Goal: Communication & Community: Answer question/provide support

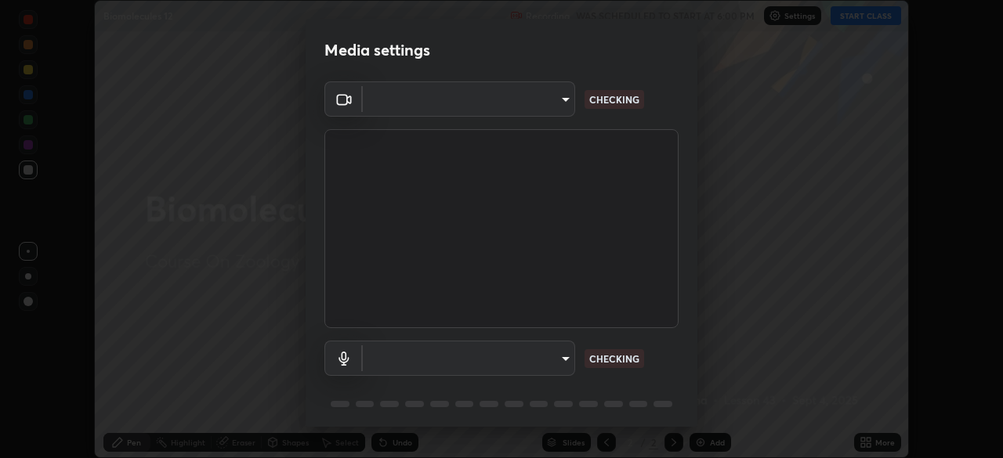
scroll to position [56, 0]
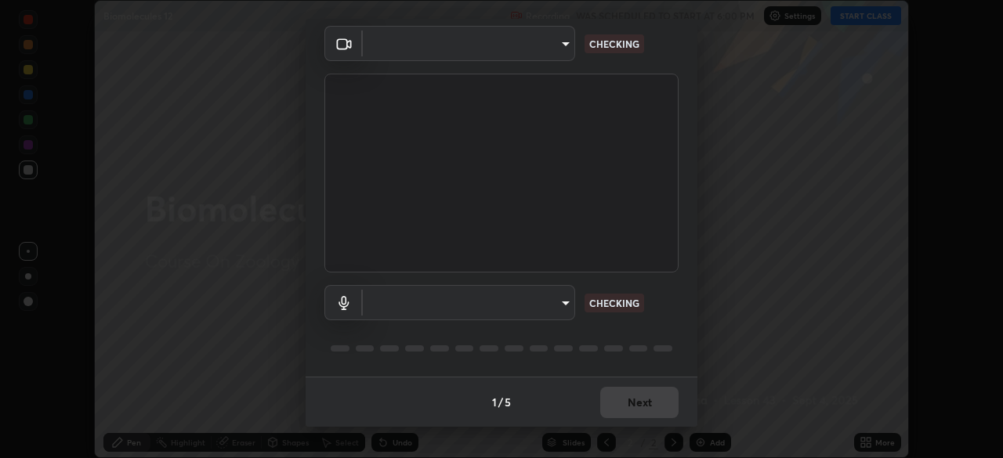
click at [552, 306] on body "Erase all Biomolecules 12 Recording WAS SCHEDULED TO START AT 6:00 PM Settings …" at bounding box center [501, 229] width 1003 height 458
type input "72dbdc4cc3b3af6bca7f1e75d083a577e9752a5e240e0ef97287b3c987c4367e"
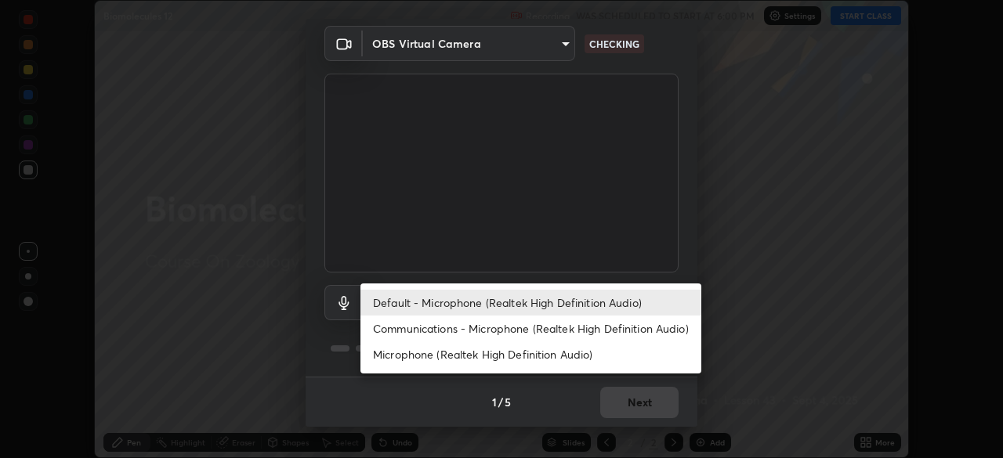
click at [600, 331] on li "Communications - Microphone (Realtek High Definition Audio)" at bounding box center [530, 329] width 341 height 26
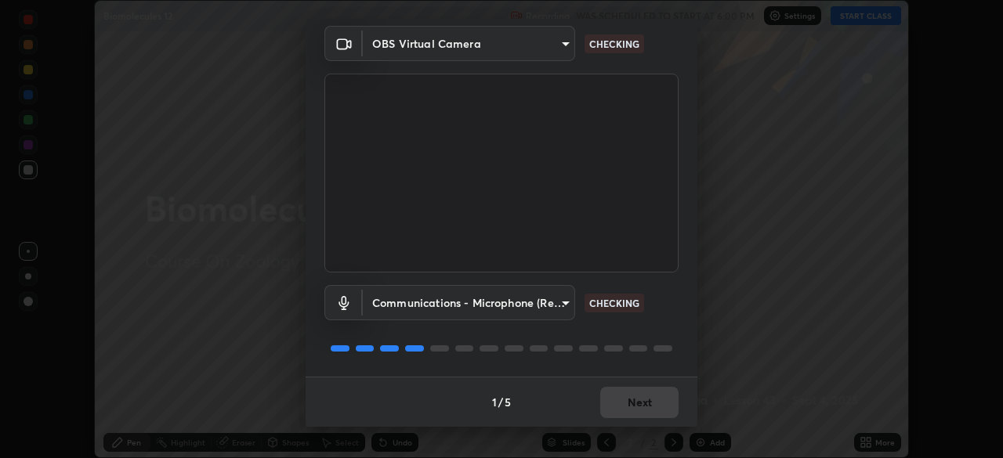
type input "communications"
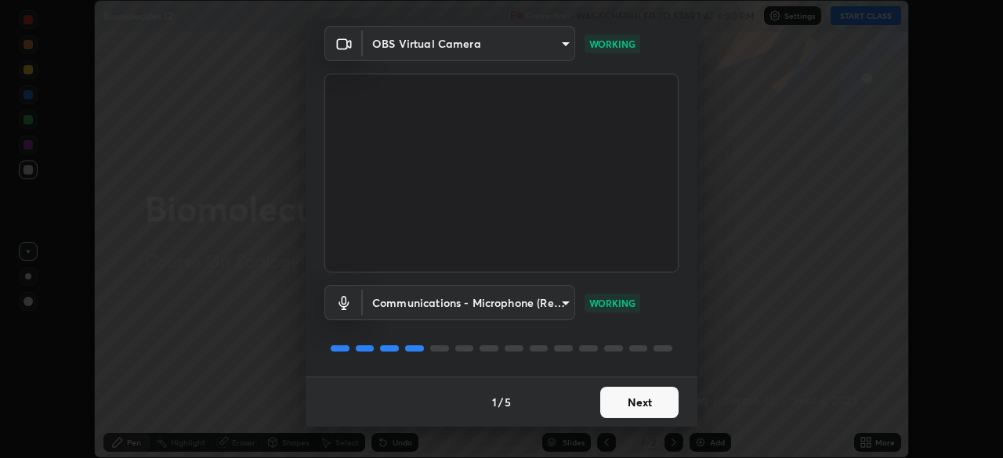
click at [657, 411] on button "Next" at bounding box center [639, 402] width 78 height 31
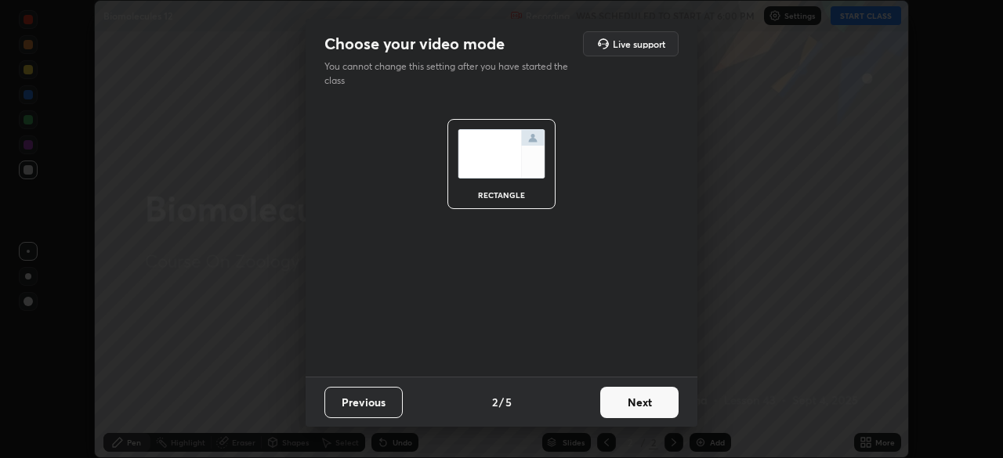
scroll to position [0, 0]
click at [654, 409] on button "Next" at bounding box center [639, 402] width 78 height 31
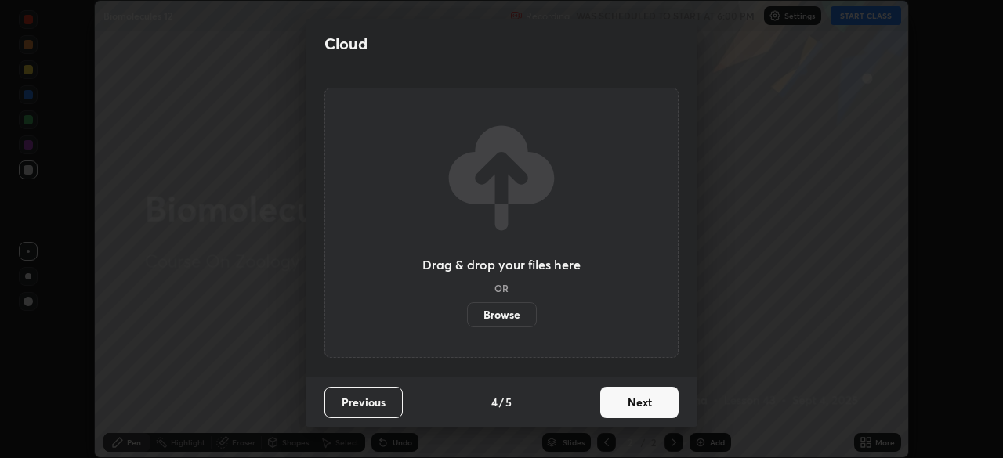
click at [658, 414] on button "Next" at bounding box center [639, 402] width 78 height 31
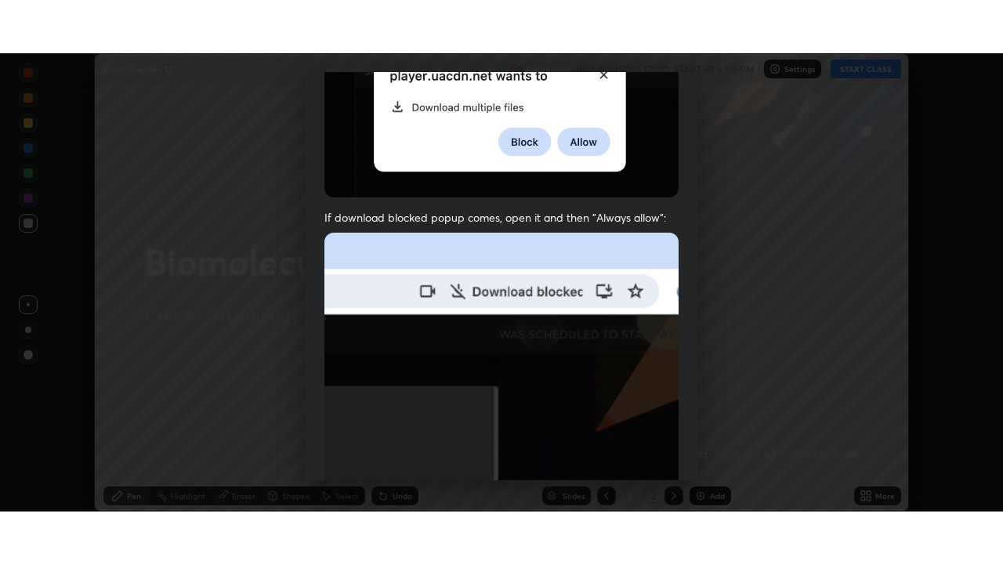
scroll to position [375, 0]
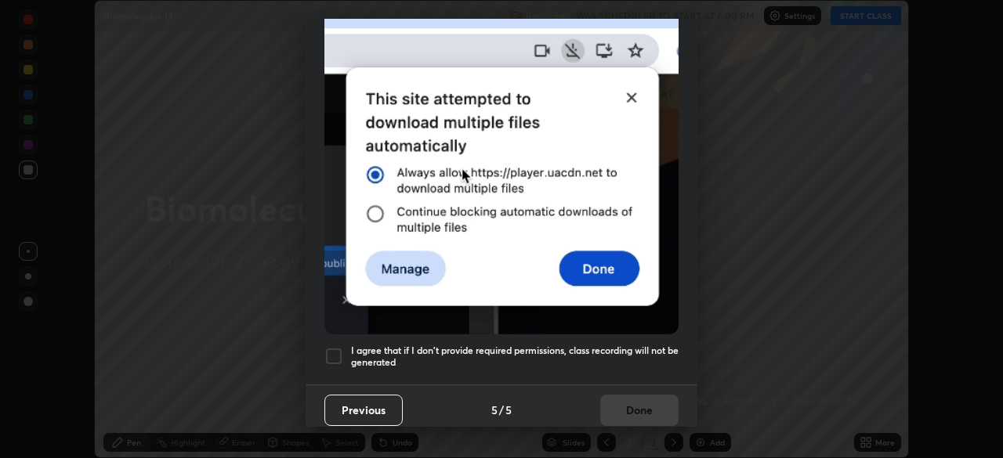
click at [646, 345] on h5 "I agree that if I don't provide required permissions, class recording will not …" at bounding box center [515, 357] width 328 height 24
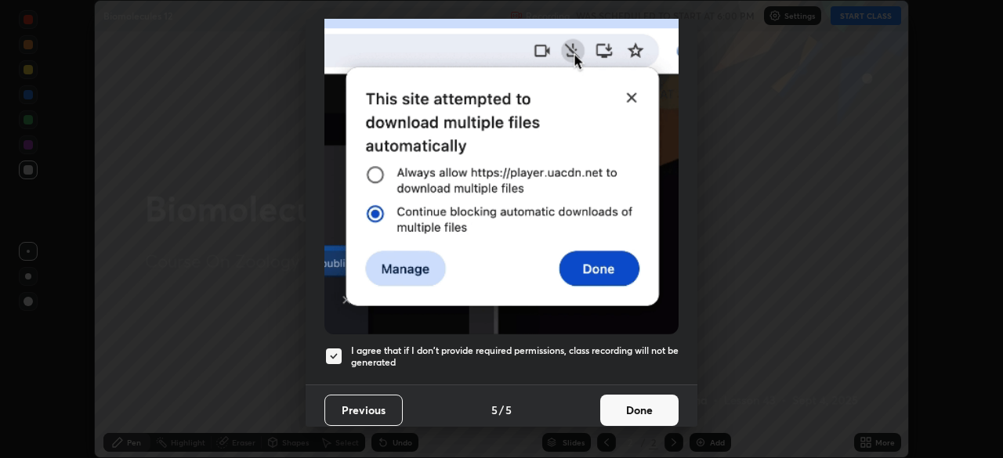
click at [648, 404] on button "Done" at bounding box center [639, 410] width 78 height 31
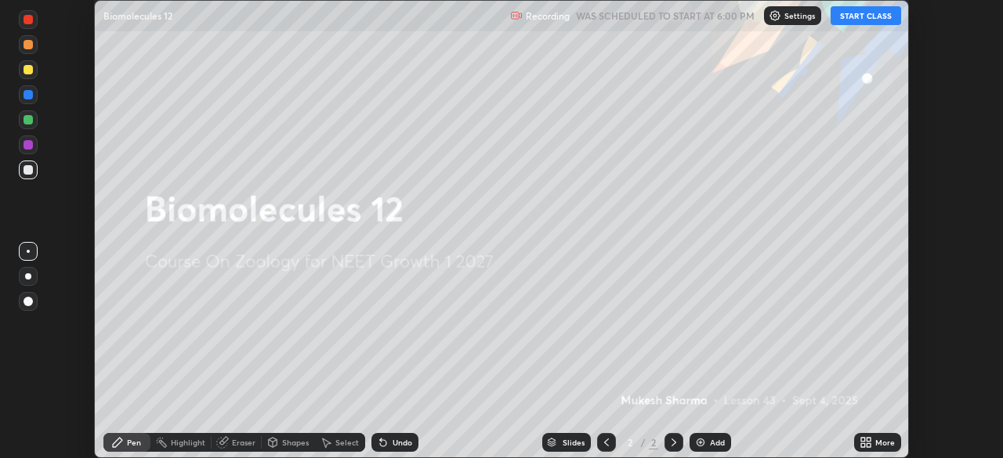
click at [864, 444] on icon at bounding box center [863, 446] width 4 height 4
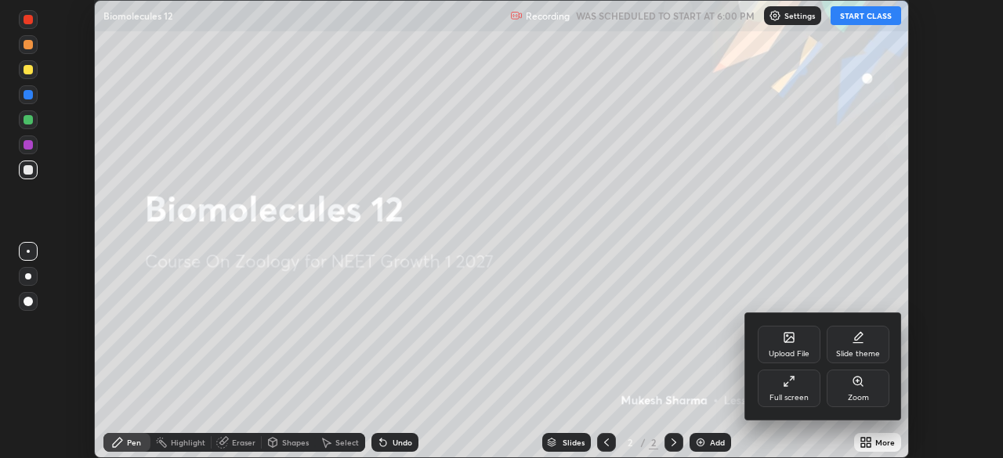
click at [798, 389] on div "Full screen" at bounding box center [789, 389] width 63 height 38
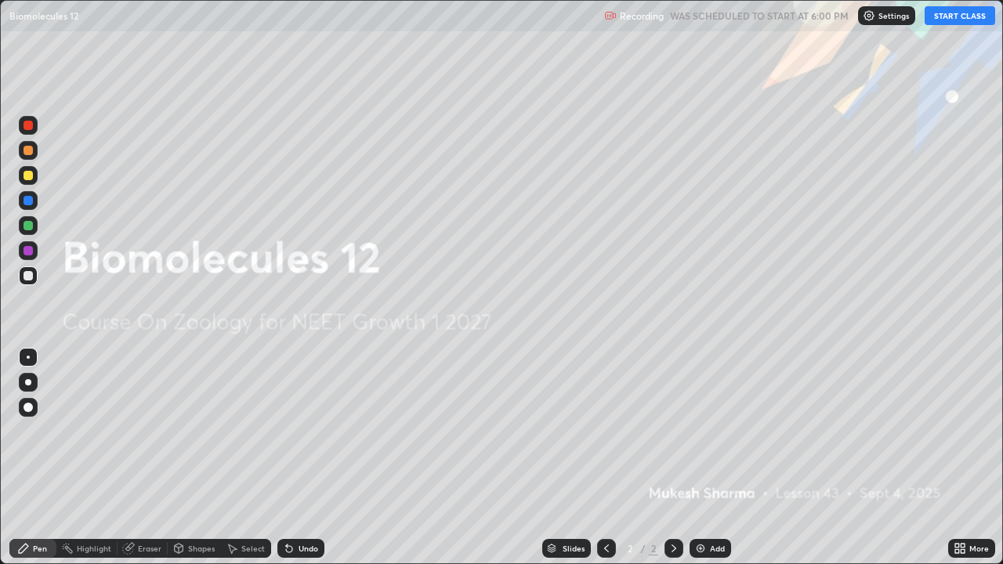
scroll to position [564, 1003]
click at [947, 15] on button "START CLASS" at bounding box center [960, 15] width 71 height 19
click at [697, 458] on img at bounding box center [700, 548] width 13 height 13
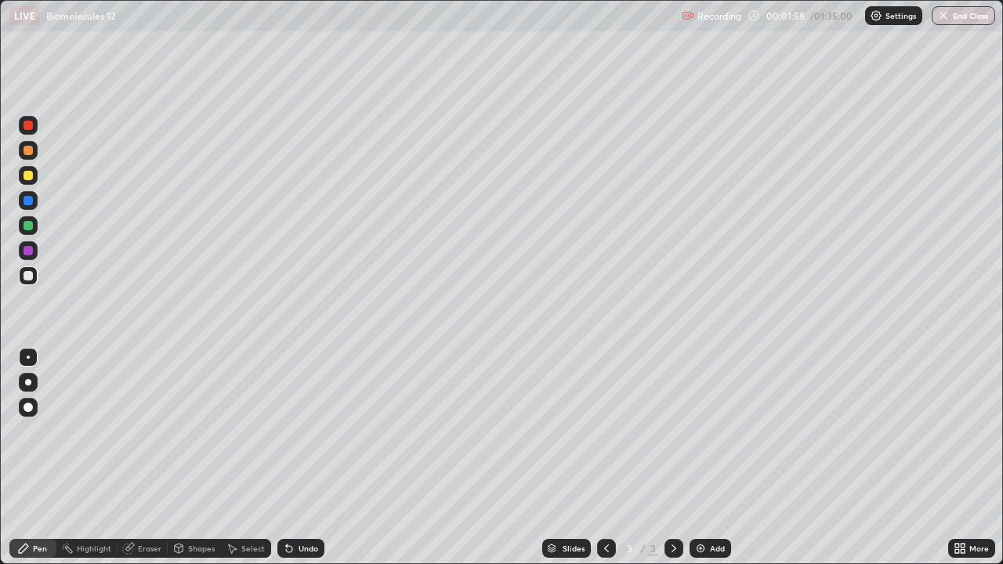
click at [701, 458] on img at bounding box center [700, 548] width 13 height 13
click at [28, 151] on div at bounding box center [28, 150] width 9 height 9
click at [299, 458] on div "Undo" at bounding box center [300, 548] width 47 height 19
click at [205, 458] on div "Shapes" at bounding box center [201, 549] width 27 height 8
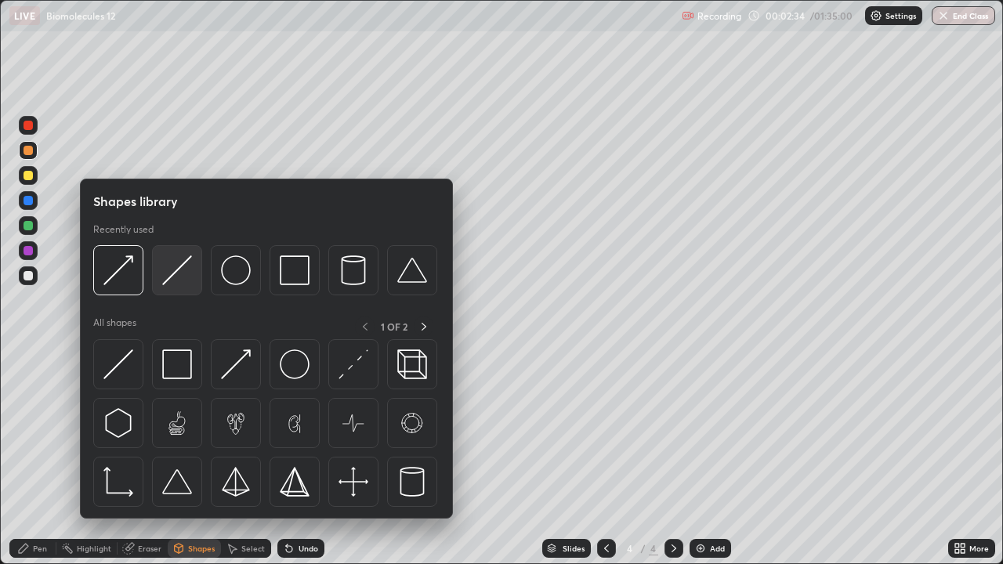
click at [180, 276] on img at bounding box center [177, 270] width 30 height 30
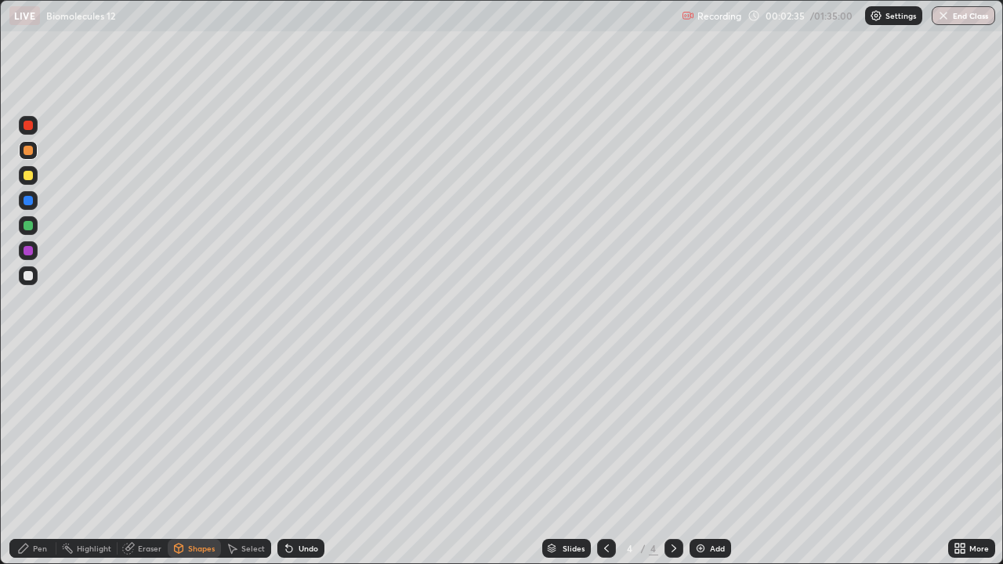
click at [31, 205] on div at bounding box center [28, 200] width 9 height 9
click at [29, 228] on div at bounding box center [28, 225] width 9 height 9
click at [42, 458] on div "Pen" at bounding box center [40, 549] width 14 height 8
click at [35, 176] on div at bounding box center [28, 175] width 19 height 19
click at [34, 154] on div at bounding box center [28, 150] width 19 height 19
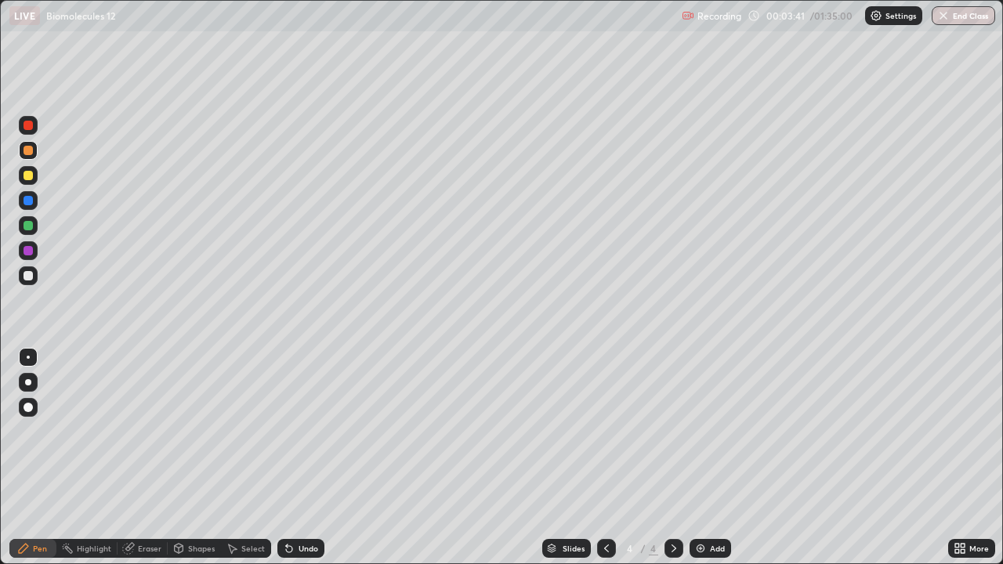
click at [30, 227] on div at bounding box center [28, 225] width 9 height 9
click at [308, 458] on div "Undo" at bounding box center [309, 549] width 20 height 8
click at [314, 458] on div "Undo" at bounding box center [309, 549] width 20 height 8
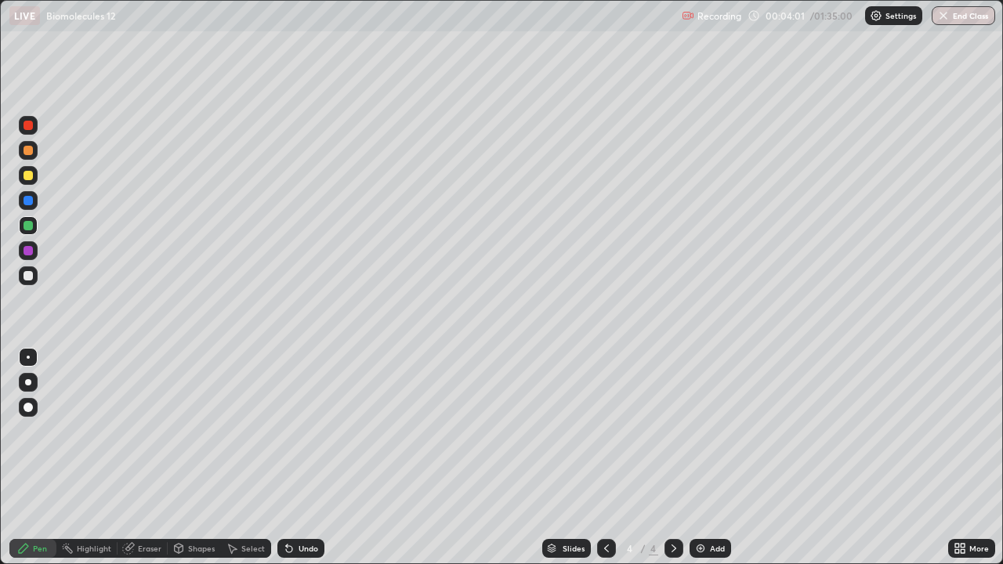
click at [316, 458] on div "Undo" at bounding box center [309, 549] width 20 height 8
click at [28, 273] on div at bounding box center [28, 275] width 9 height 9
click at [34, 154] on div at bounding box center [28, 150] width 19 height 19
click at [34, 277] on div at bounding box center [28, 275] width 19 height 19
click at [31, 229] on div at bounding box center [28, 225] width 9 height 9
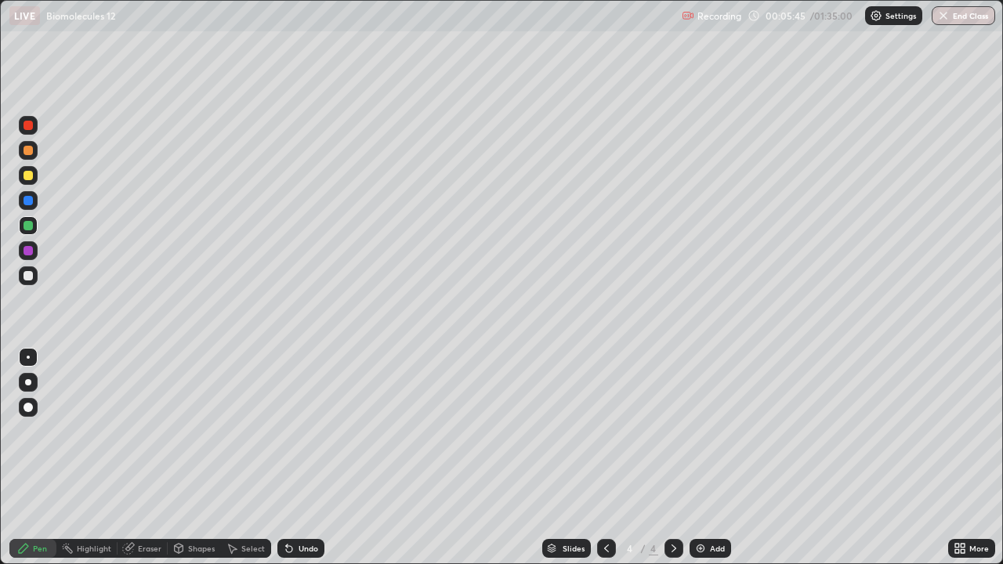
click at [26, 280] on div at bounding box center [28, 275] width 9 height 9
click at [194, 458] on div "Shapes" at bounding box center [201, 549] width 27 height 8
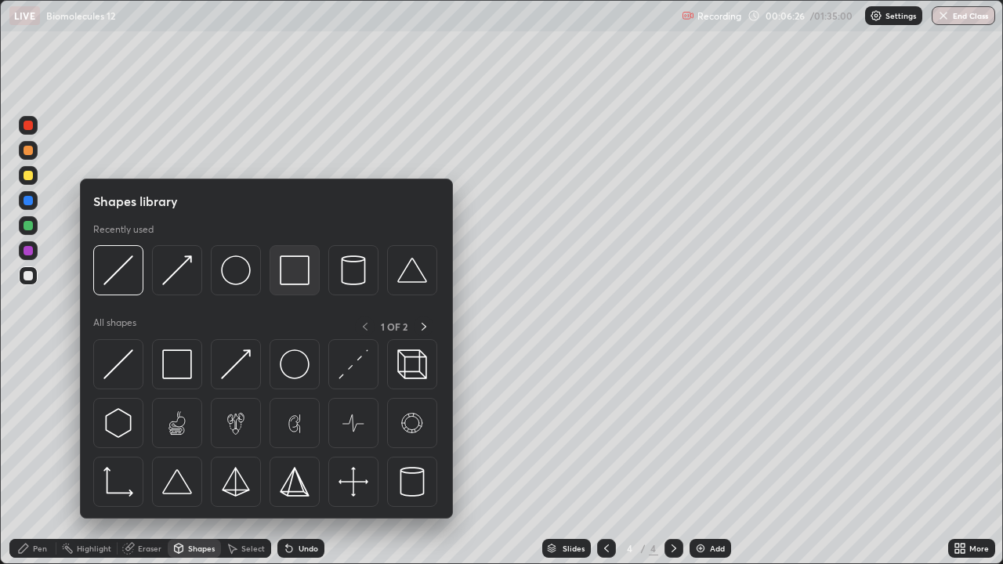
click at [291, 273] on img at bounding box center [295, 270] width 30 height 30
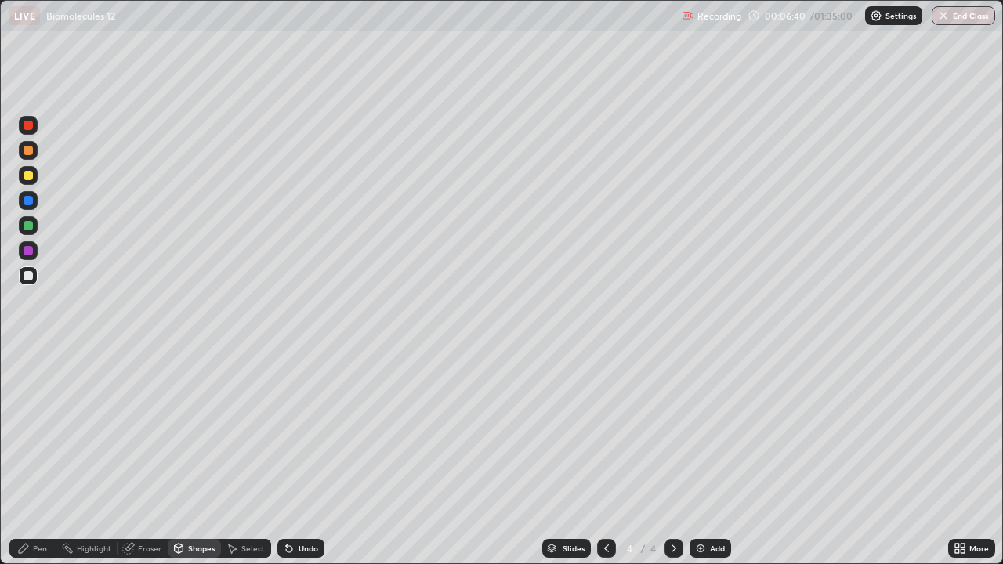
click at [30, 205] on div at bounding box center [28, 200] width 9 height 9
click at [27, 177] on div at bounding box center [28, 175] width 9 height 9
click at [301, 458] on div "Undo" at bounding box center [309, 549] width 20 height 8
click at [44, 458] on div "Pen" at bounding box center [40, 549] width 14 height 8
click at [31, 282] on div at bounding box center [28, 275] width 19 height 19
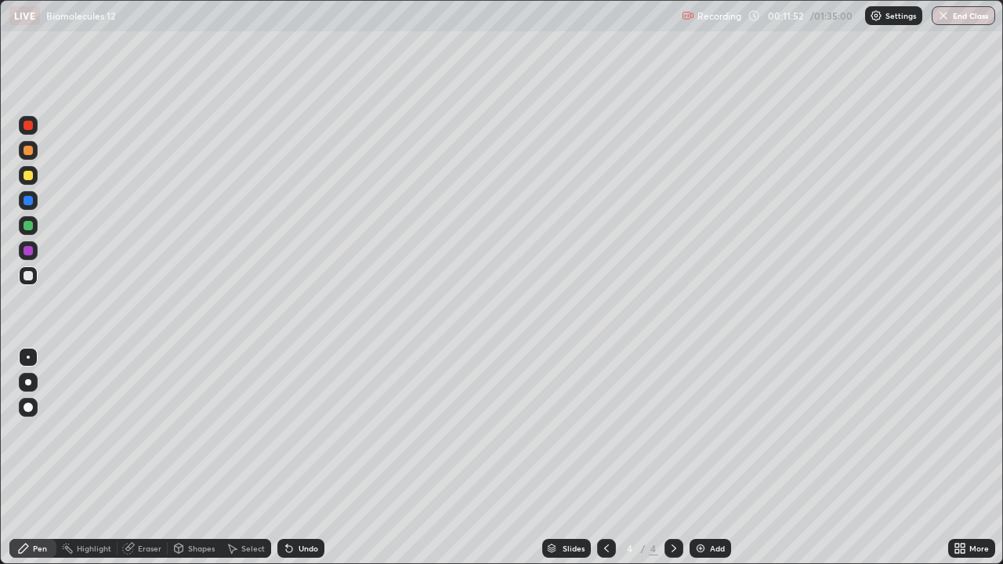
click at [704, 458] on img at bounding box center [700, 548] width 13 height 13
click at [31, 224] on div at bounding box center [28, 225] width 9 height 9
click at [31, 204] on div at bounding box center [28, 200] width 9 height 9
click at [205, 458] on div "Shapes" at bounding box center [201, 549] width 27 height 8
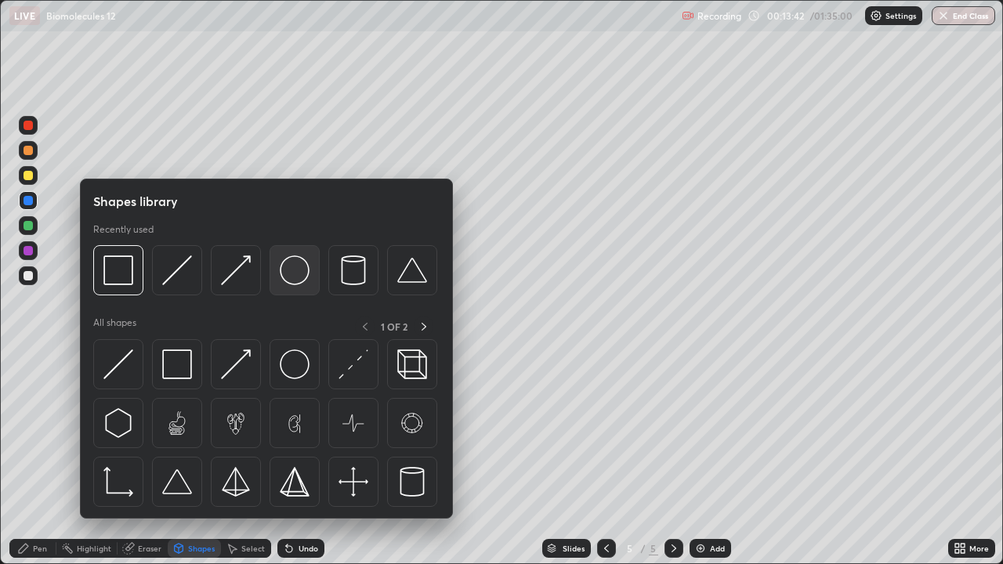
click at [293, 277] on img at bounding box center [295, 270] width 30 height 30
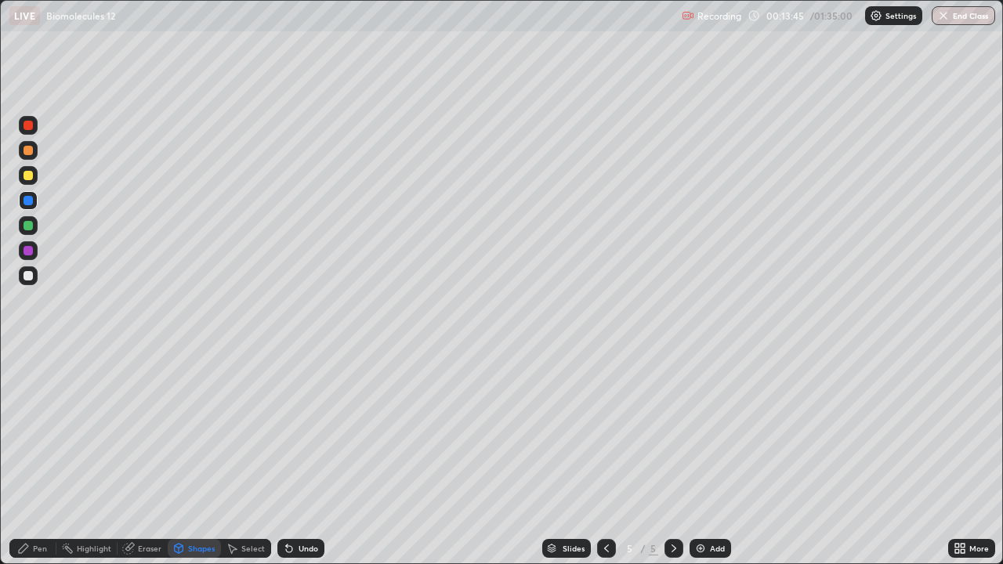
click at [150, 458] on div "Eraser" at bounding box center [150, 549] width 24 height 8
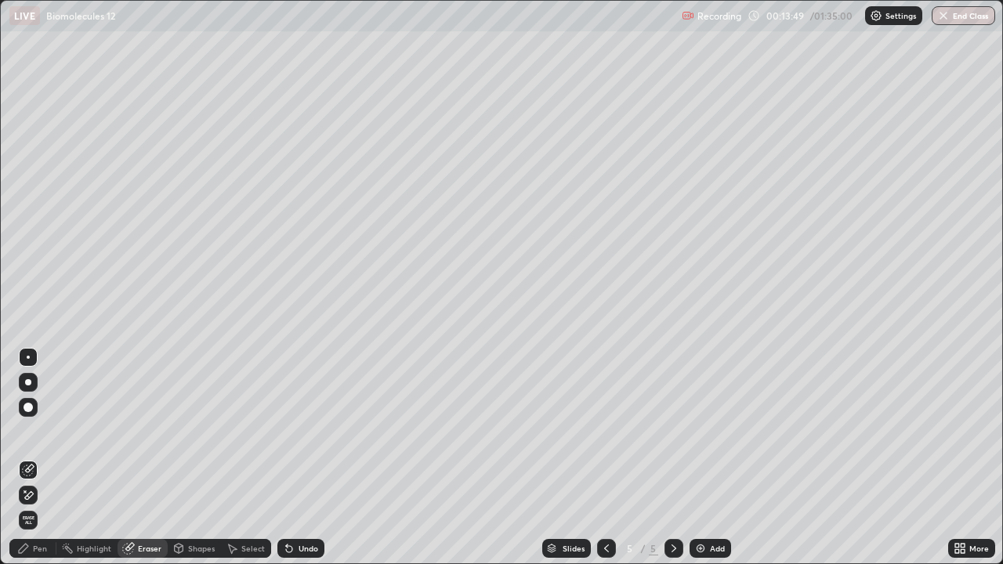
click at [194, 458] on div "Shapes" at bounding box center [201, 549] width 27 height 8
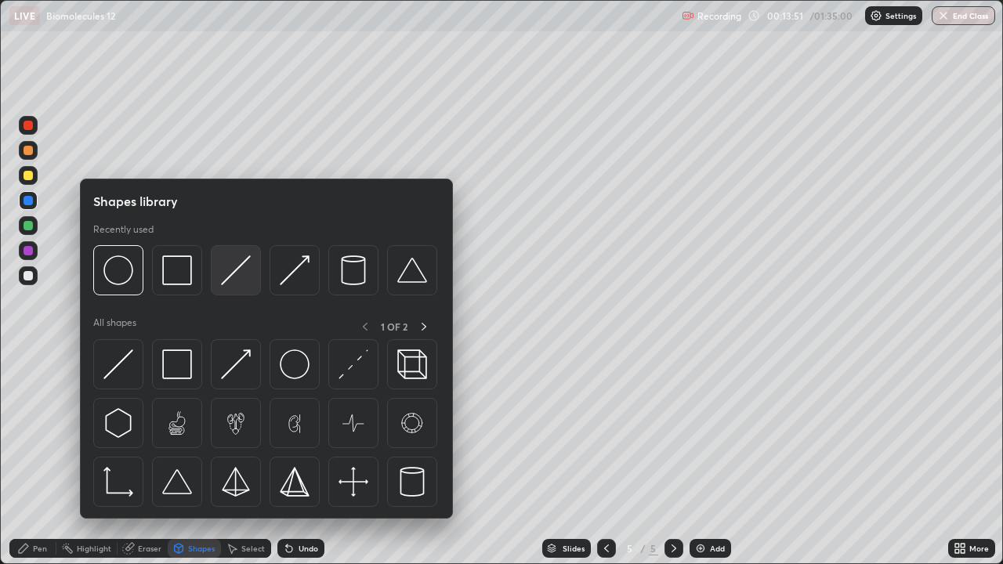
click at [241, 282] on img at bounding box center [236, 270] width 30 height 30
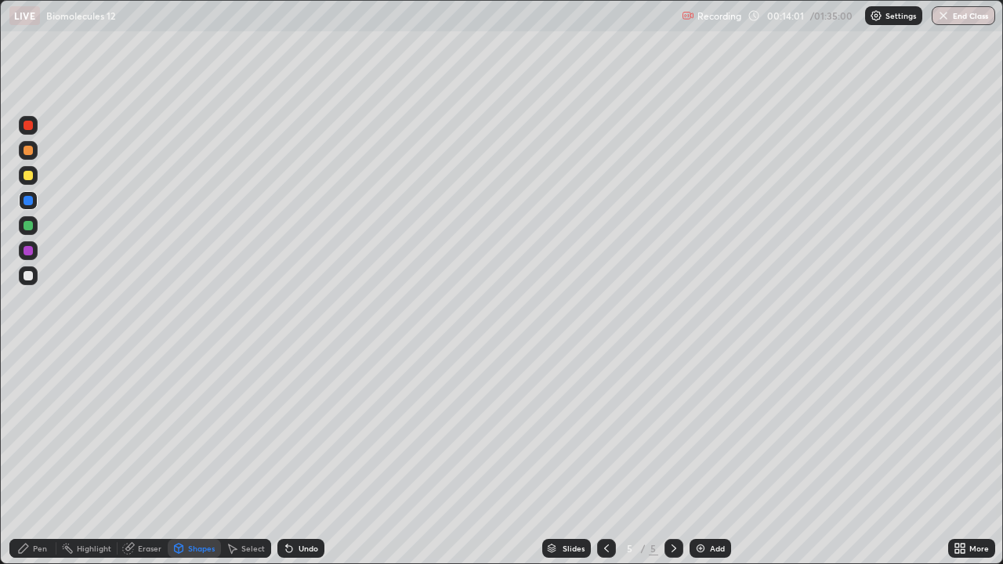
click at [45, 458] on div "Pen" at bounding box center [40, 549] width 14 height 8
click at [198, 458] on div "Shapes" at bounding box center [201, 549] width 27 height 8
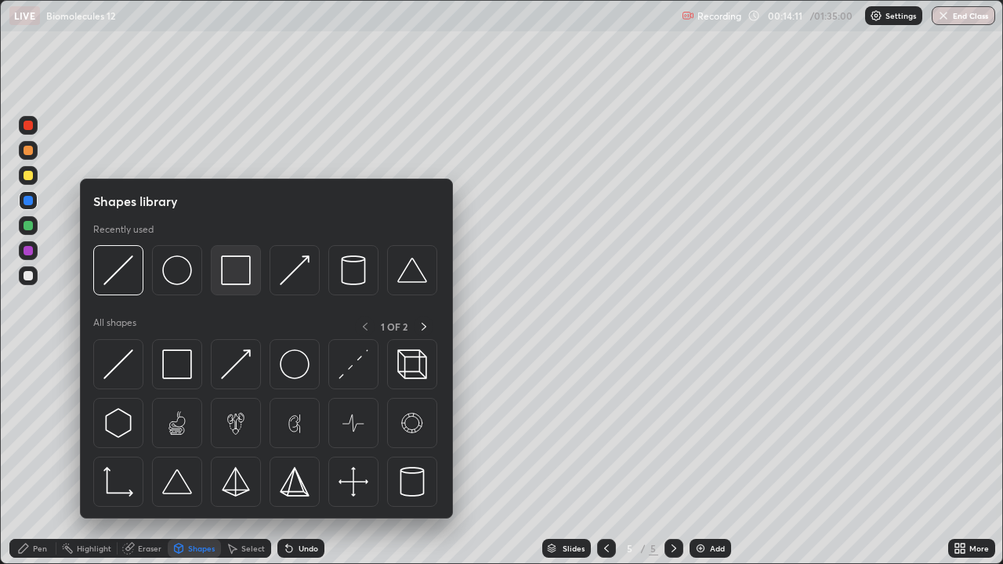
click at [241, 277] on img at bounding box center [236, 270] width 30 height 30
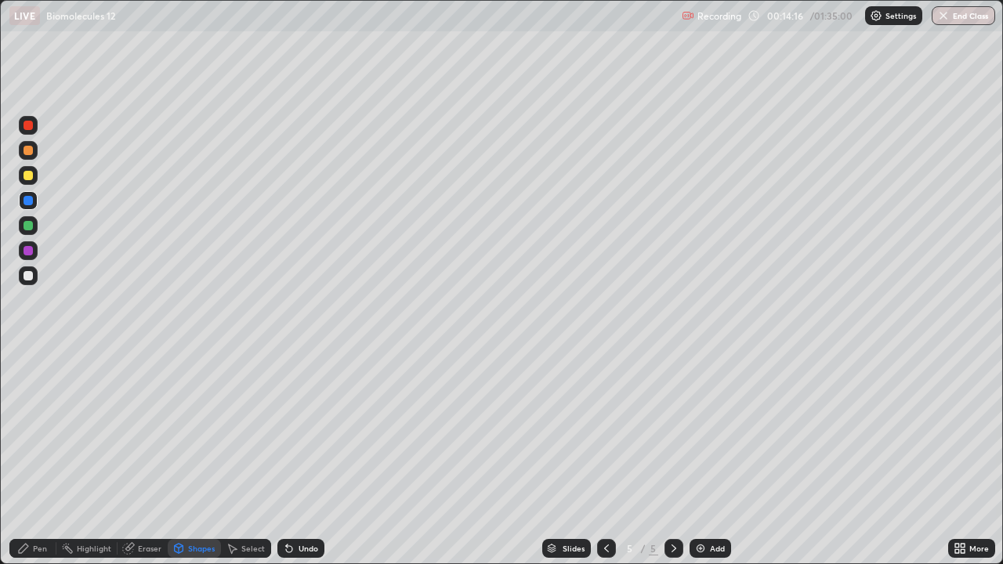
click at [150, 458] on div "Eraser" at bounding box center [150, 549] width 24 height 8
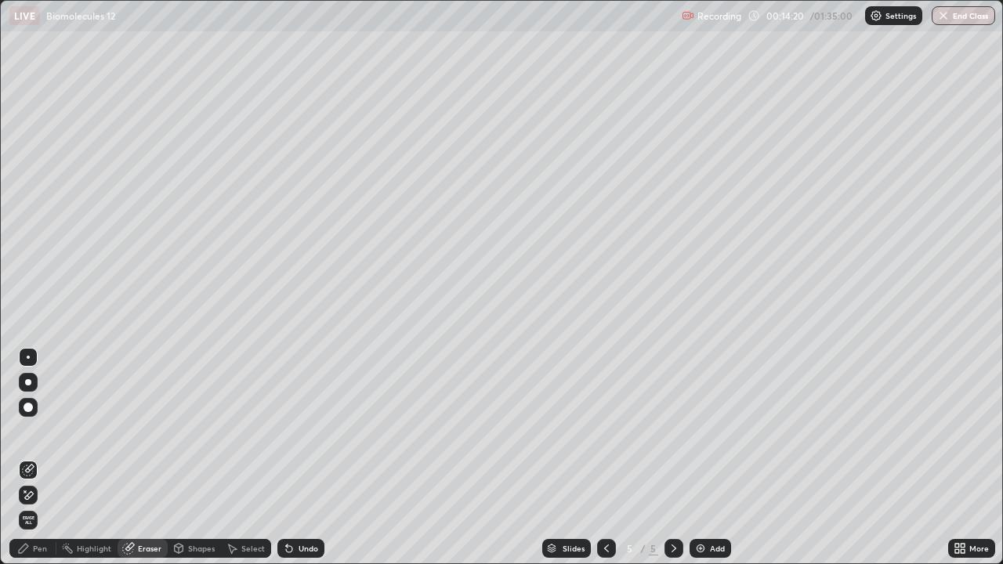
click at [49, 458] on div "Pen" at bounding box center [32, 548] width 47 height 19
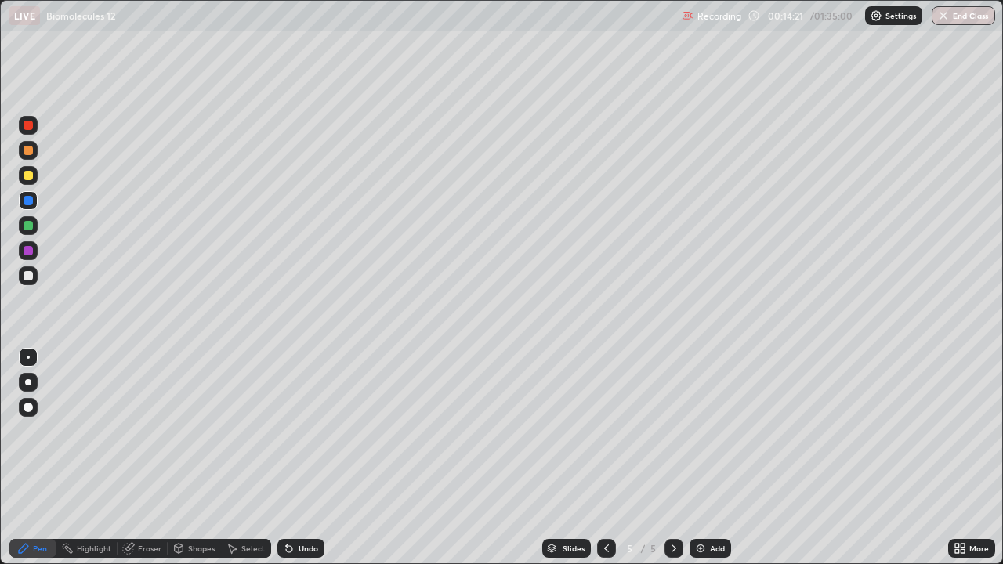
click at [31, 176] on div at bounding box center [28, 175] width 9 height 9
click at [27, 275] on div at bounding box center [28, 275] width 9 height 9
click at [30, 407] on div at bounding box center [28, 407] width 9 height 9
click at [28, 126] on div at bounding box center [28, 125] width 9 height 9
click at [317, 458] on div "Undo" at bounding box center [300, 548] width 47 height 19
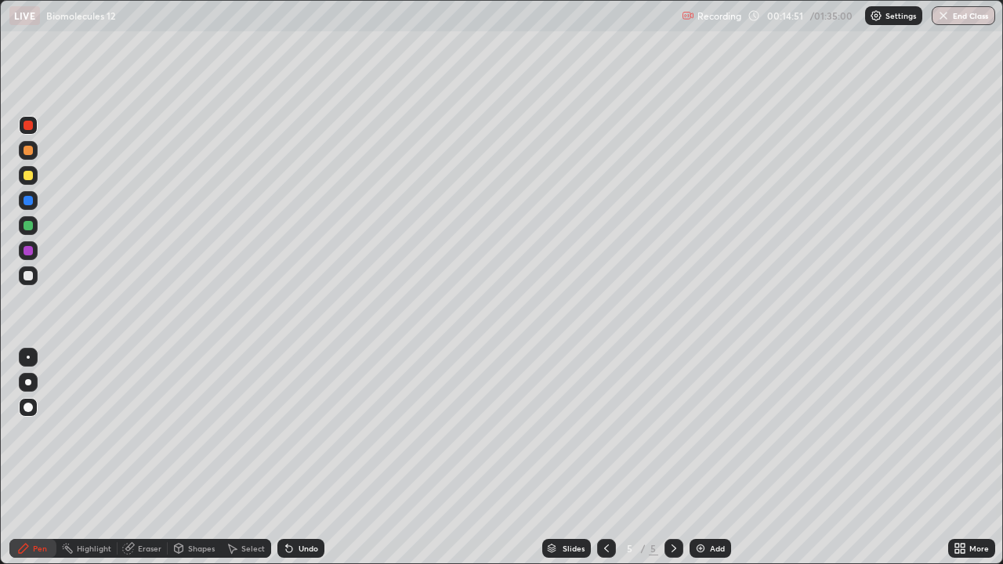
click at [34, 354] on div at bounding box center [28, 357] width 19 height 19
click at [28, 126] on div at bounding box center [28, 125] width 9 height 9
click at [32, 179] on div at bounding box center [28, 175] width 19 height 19
click at [24, 273] on div at bounding box center [28, 275] width 9 height 9
click at [299, 458] on div "Undo" at bounding box center [309, 549] width 20 height 8
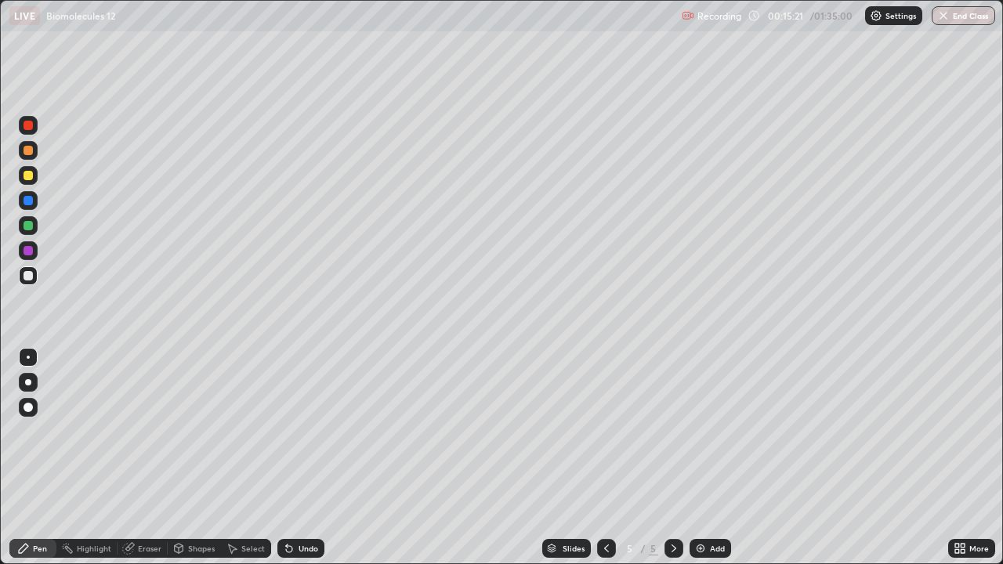
click at [205, 458] on div "Shapes" at bounding box center [201, 549] width 27 height 8
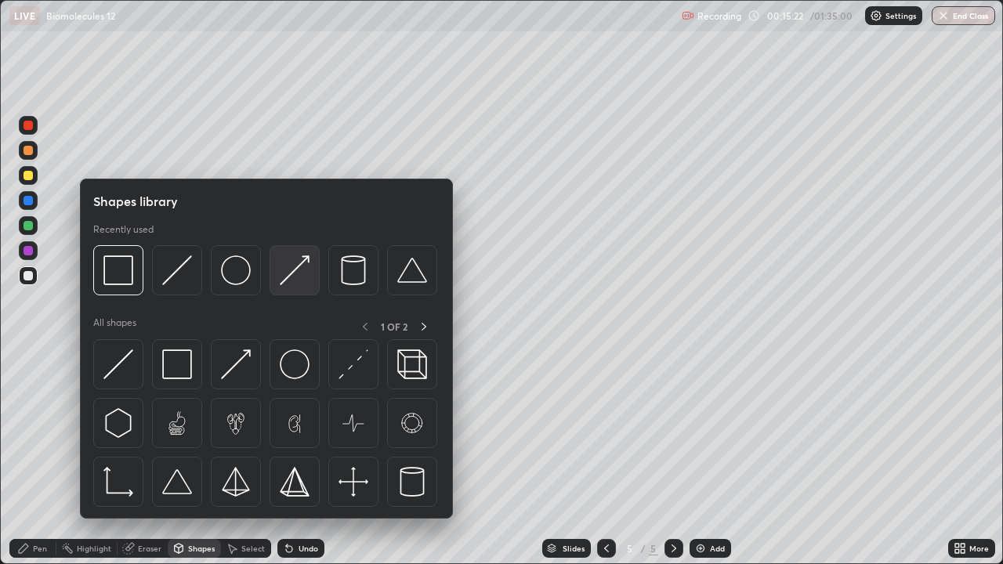
click at [295, 275] on img at bounding box center [295, 270] width 30 height 30
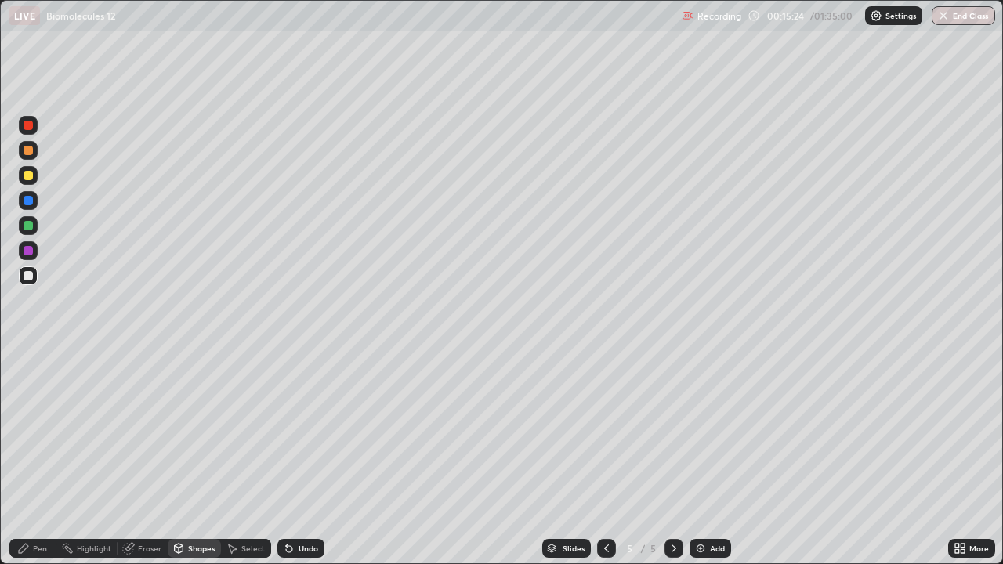
click at [43, 458] on div "Pen" at bounding box center [40, 549] width 14 height 8
click at [191, 458] on div "Shapes" at bounding box center [201, 549] width 27 height 8
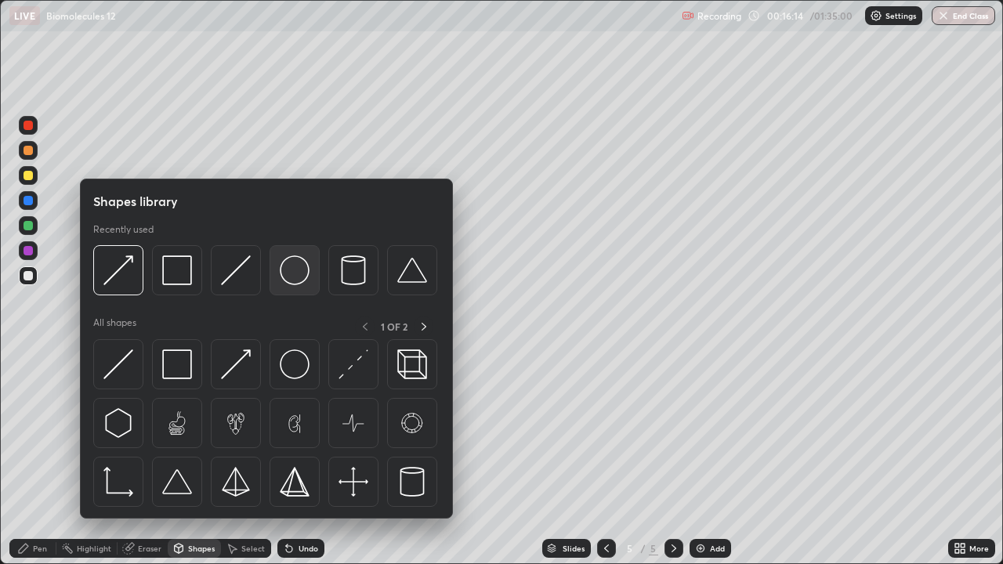
click at [294, 270] on img at bounding box center [295, 270] width 30 height 30
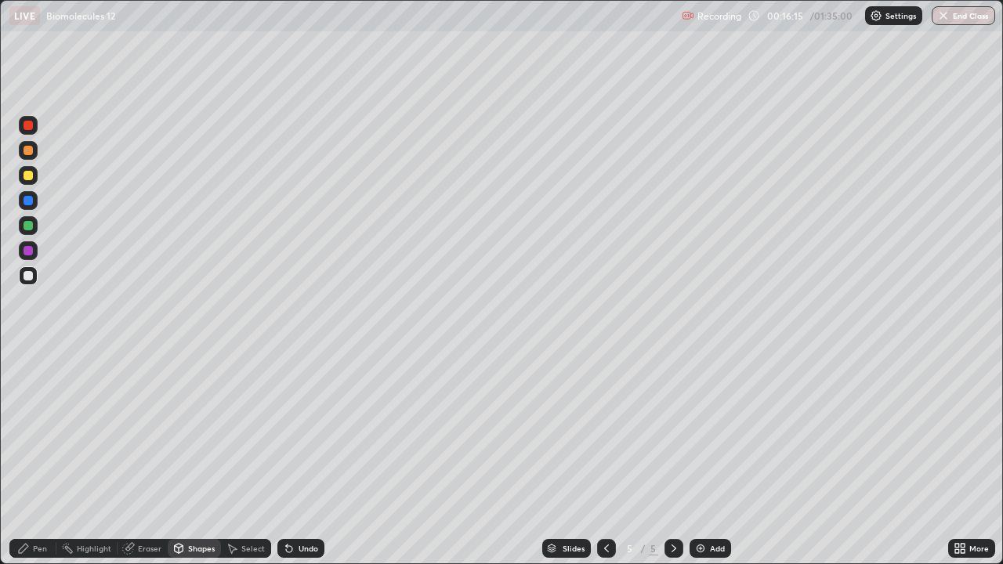
click at [30, 202] on div at bounding box center [28, 200] width 9 height 9
click at [150, 458] on div "Eraser" at bounding box center [150, 549] width 24 height 8
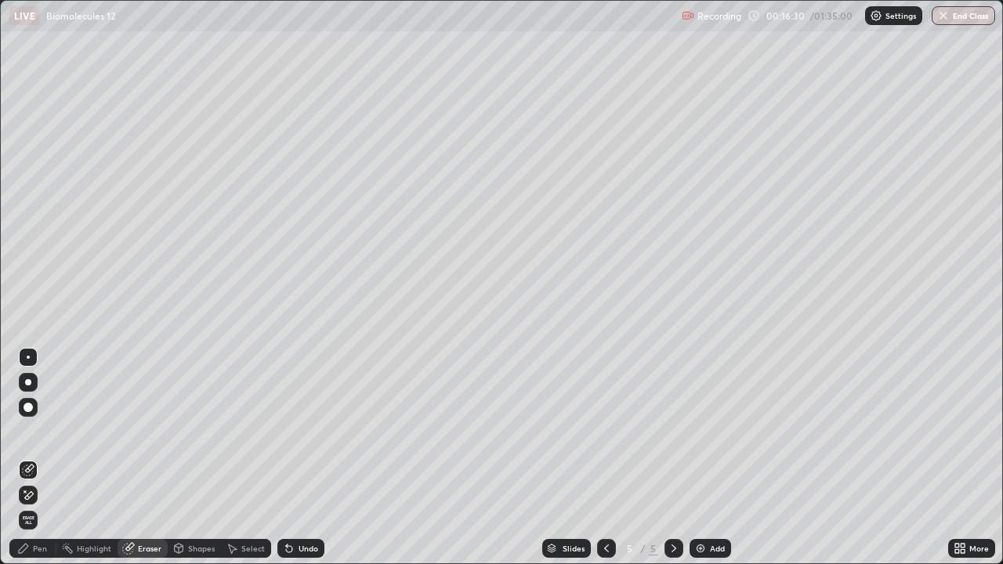
click at [193, 458] on div "Shapes" at bounding box center [201, 549] width 27 height 8
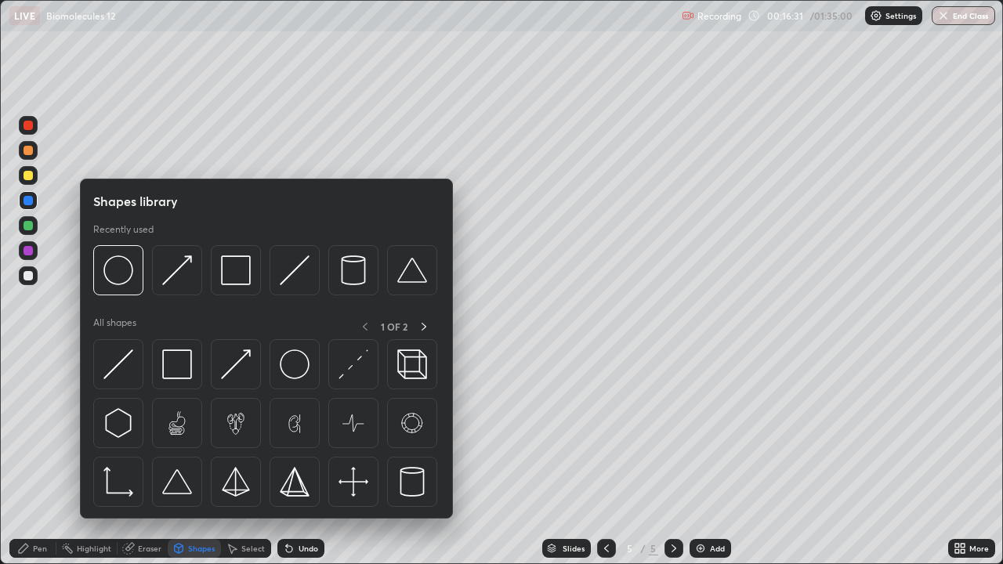
click at [42, 458] on div "Pen" at bounding box center [40, 549] width 14 height 8
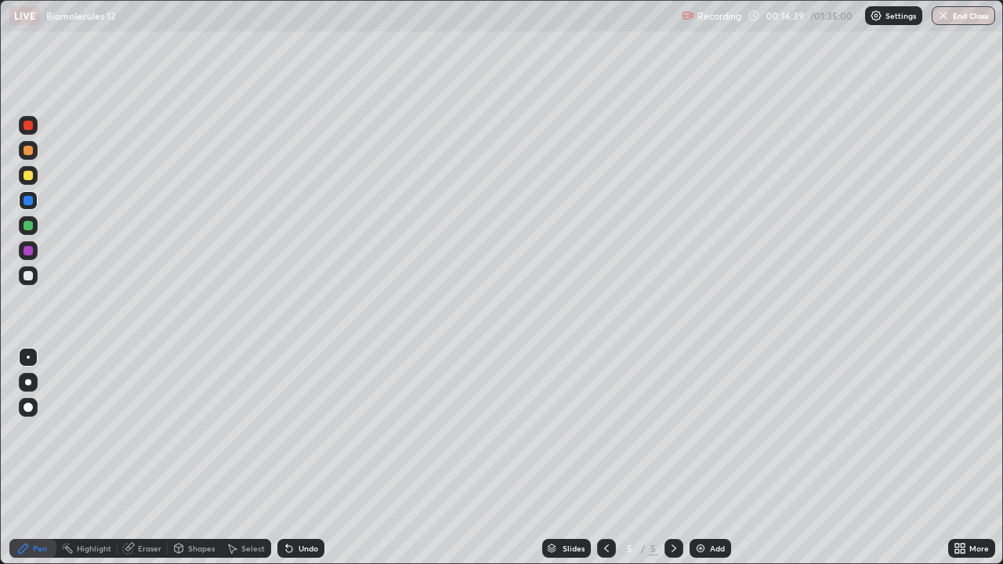
click at [29, 128] on div at bounding box center [28, 125] width 9 height 9
click at [194, 458] on div "Shapes" at bounding box center [201, 549] width 27 height 8
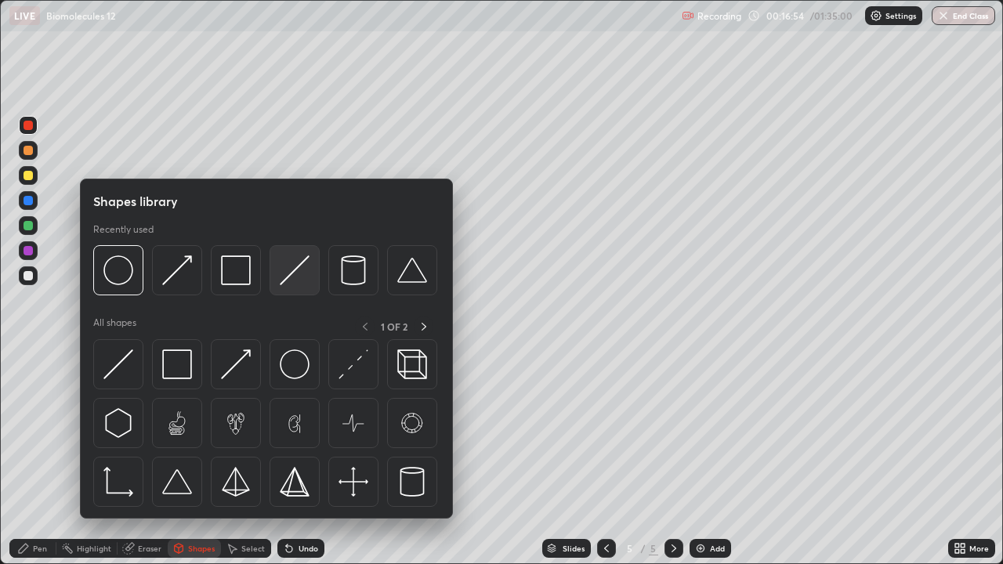
click at [292, 278] on img at bounding box center [295, 270] width 30 height 30
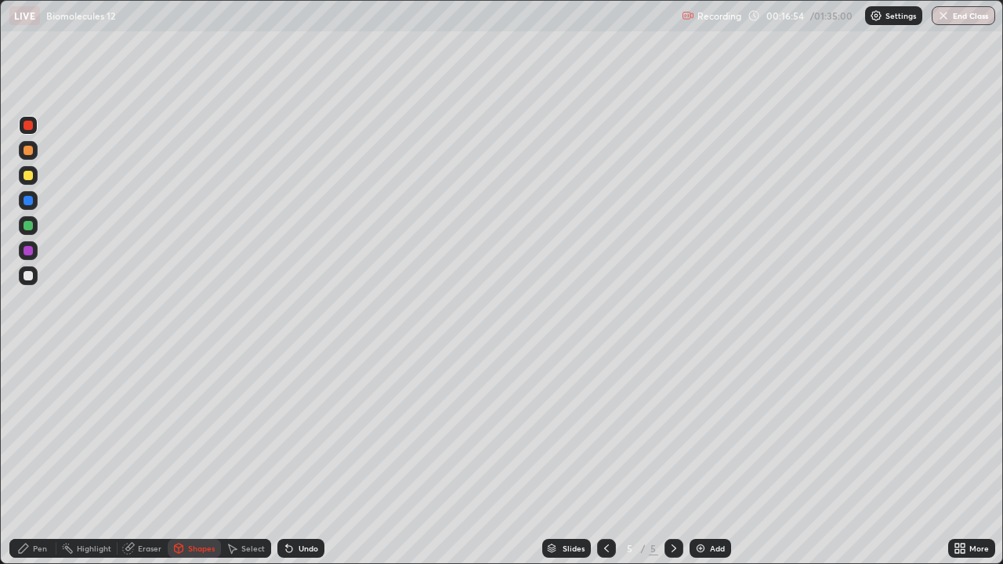
click at [31, 203] on div at bounding box center [28, 200] width 9 height 9
click at [317, 458] on div "Undo" at bounding box center [300, 548] width 47 height 19
click at [305, 458] on div "Undo" at bounding box center [300, 548] width 47 height 19
click at [35, 284] on div at bounding box center [28, 275] width 19 height 25
click at [47, 458] on div "Pen" at bounding box center [32, 548] width 47 height 19
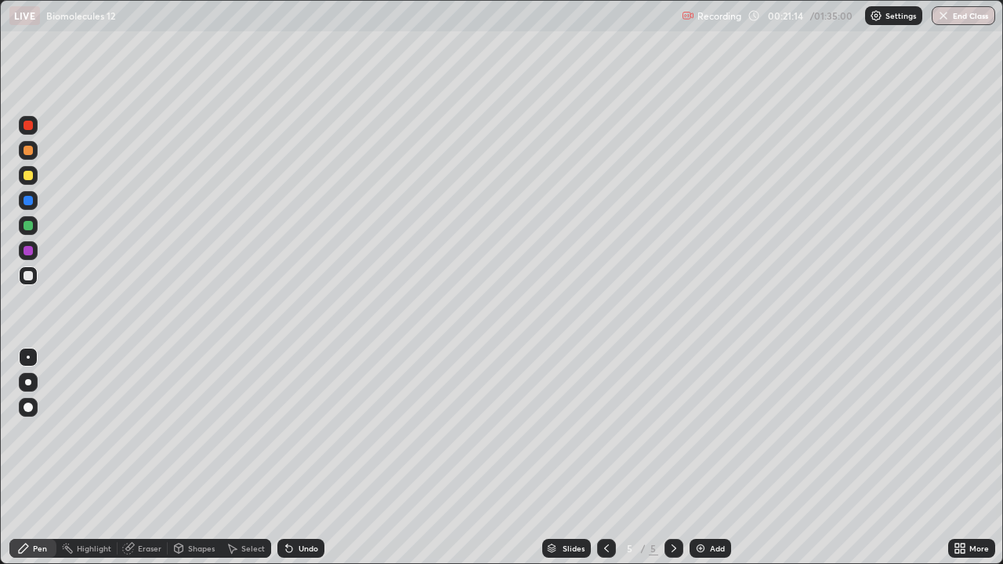
click at [307, 458] on div "Undo" at bounding box center [309, 549] width 20 height 8
click at [306, 458] on div "Undo" at bounding box center [309, 549] width 20 height 8
click at [313, 458] on div "Undo" at bounding box center [309, 549] width 20 height 8
click at [315, 458] on div "Undo" at bounding box center [309, 549] width 20 height 8
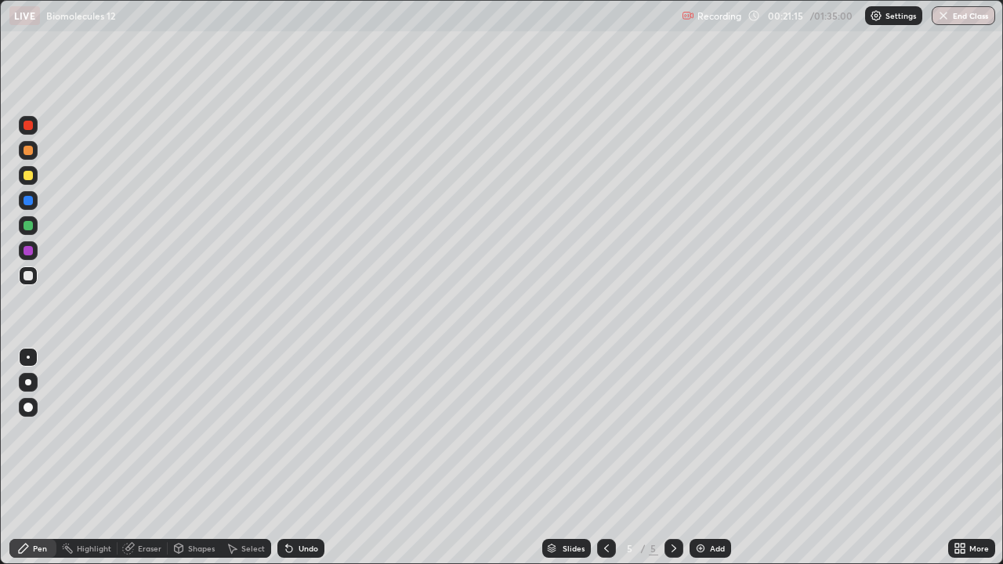
click at [313, 458] on div "Undo" at bounding box center [309, 549] width 20 height 8
click at [314, 458] on div "Undo" at bounding box center [309, 549] width 20 height 8
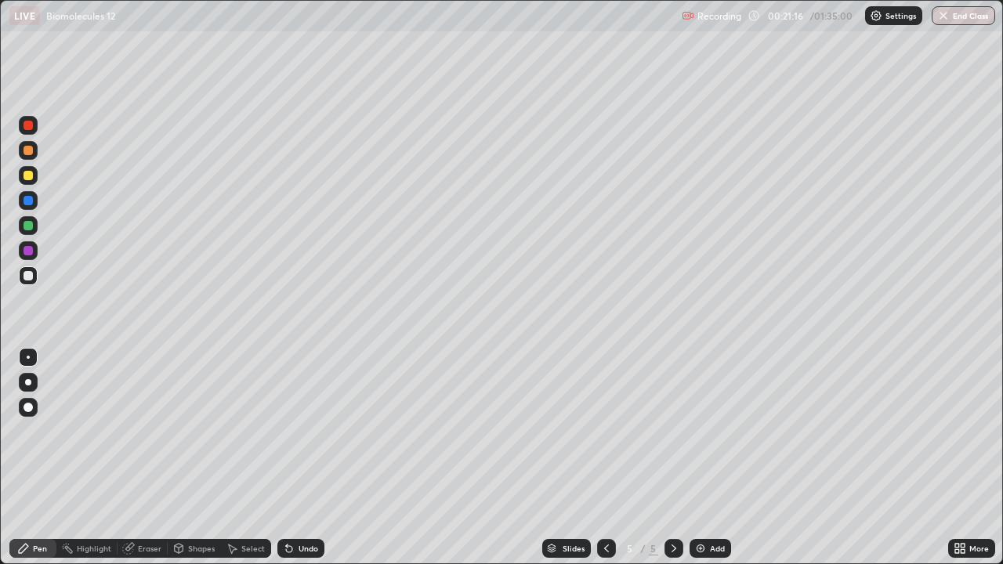
click at [314, 458] on div "Undo" at bounding box center [309, 549] width 20 height 8
click at [315, 458] on div "Undo" at bounding box center [309, 549] width 20 height 8
click at [316, 458] on div "Undo" at bounding box center [309, 549] width 20 height 8
click at [317, 458] on div "Undo" at bounding box center [300, 548] width 47 height 19
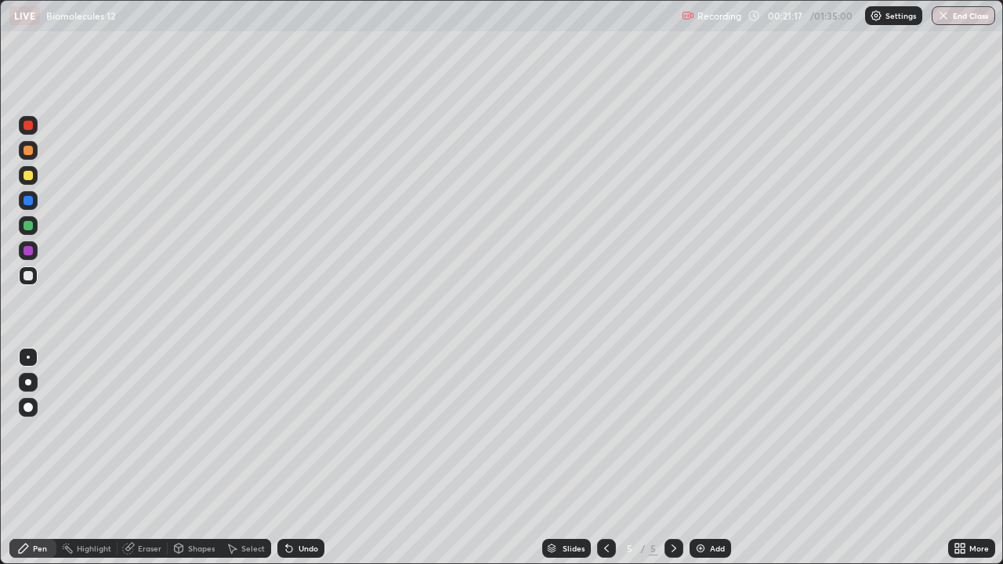
click at [318, 458] on div "Undo" at bounding box center [300, 548] width 47 height 19
click at [317, 458] on div "Undo" at bounding box center [300, 548] width 47 height 19
click at [314, 458] on div "Undo" at bounding box center [300, 548] width 47 height 19
click at [311, 458] on div "Undo" at bounding box center [309, 549] width 20 height 8
click at [314, 458] on div "Undo" at bounding box center [309, 549] width 20 height 8
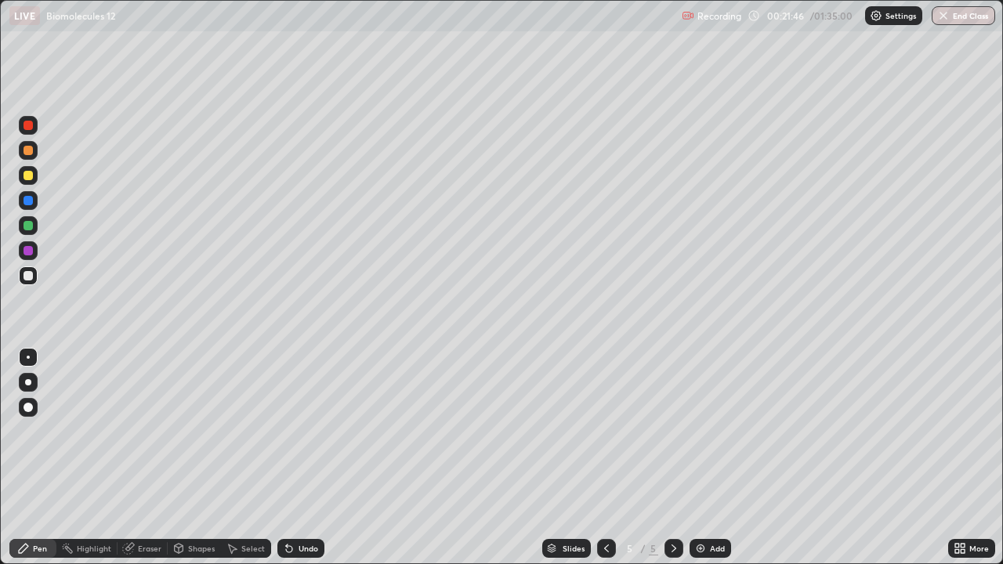
click at [313, 458] on div "Undo" at bounding box center [309, 549] width 20 height 8
click at [315, 458] on div "Undo" at bounding box center [309, 549] width 20 height 8
click at [316, 458] on div "Undo" at bounding box center [300, 548] width 47 height 19
click at [317, 458] on div "Undo" at bounding box center [300, 548] width 47 height 19
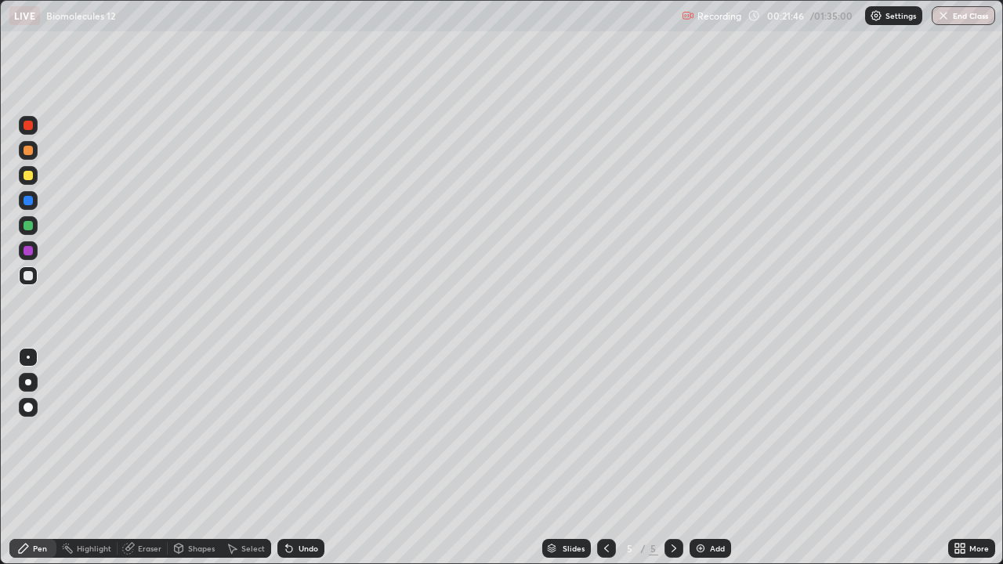
click at [317, 458] on div "Undo" at bounding box center [300, 548] width 47 height 19
click at [316, 458] on div "Undo" at bounding box center [300, 548] width 47 height 19
click at [315, 458] on div "Undo" at bounding box center [300, 548] width 47 height 19
click at [315, 458] on div "Undo" at bounding box center [309, 549] width 20 height 8
click at [315, 458] on div "Undo" at bounding box center [300, 548] width 47 height 19
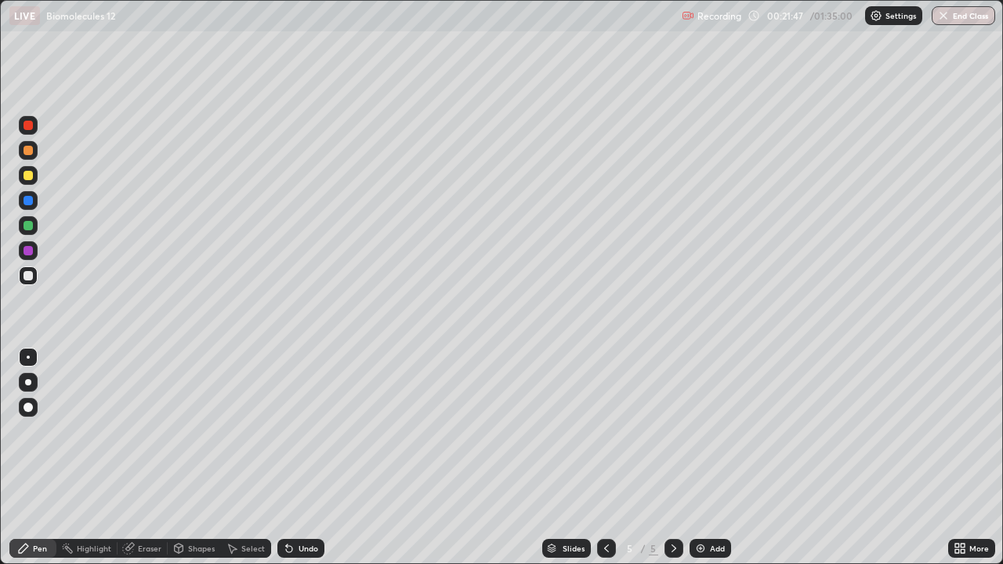
click at [317, 458] on div "Undo" at bounding box center [300, 548] width 47 height 19
click at [313, 458] on div "Undo" at bounding box center [309, 549] width 20 height 8
click at [311, 458] on div "Undo" at bounding box center [309, 549] width 20 height 8
click at [308, 458] on div "Undo" at bounding box center [309, 549] width 20 height 8
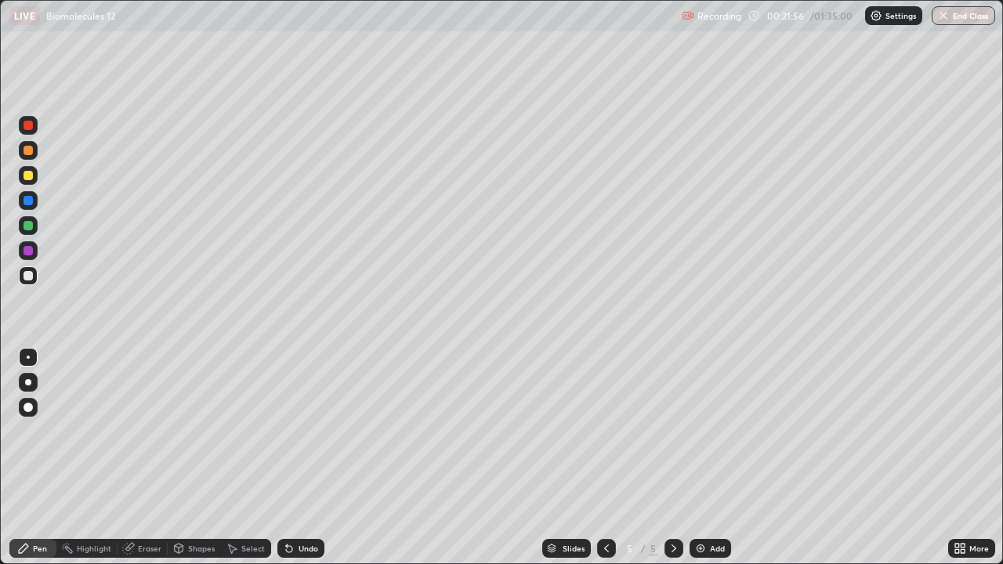
click at [306, 458] on div "Undo" at bounding box center [309, 549] width 20 height 8
click at [312, 458] on div "Undo" at bounding box center [309, 549] width 20 height 8
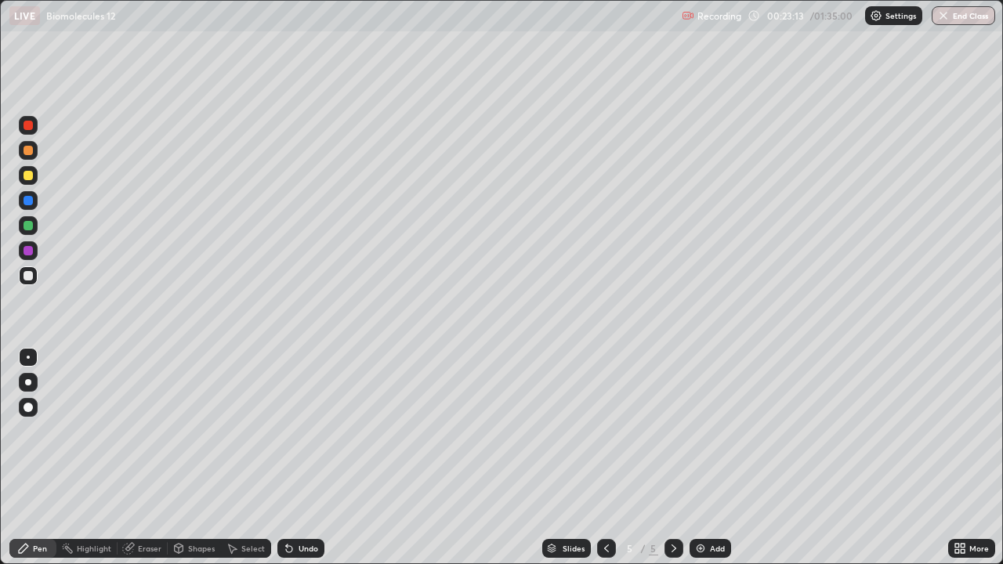
click at [313, 458] on div "Undo" at bounding box center [309, 549] width 20 height 8
click at [308, 458] on div "Undo" at bounding box center [309, 549] width 20 height 8
click at [701, 458] on img at bounding box center [700, 548] width 13 height 13
click at [193, 458] on div "Shapes" at bounding box center [201, 549] width 27 height 8
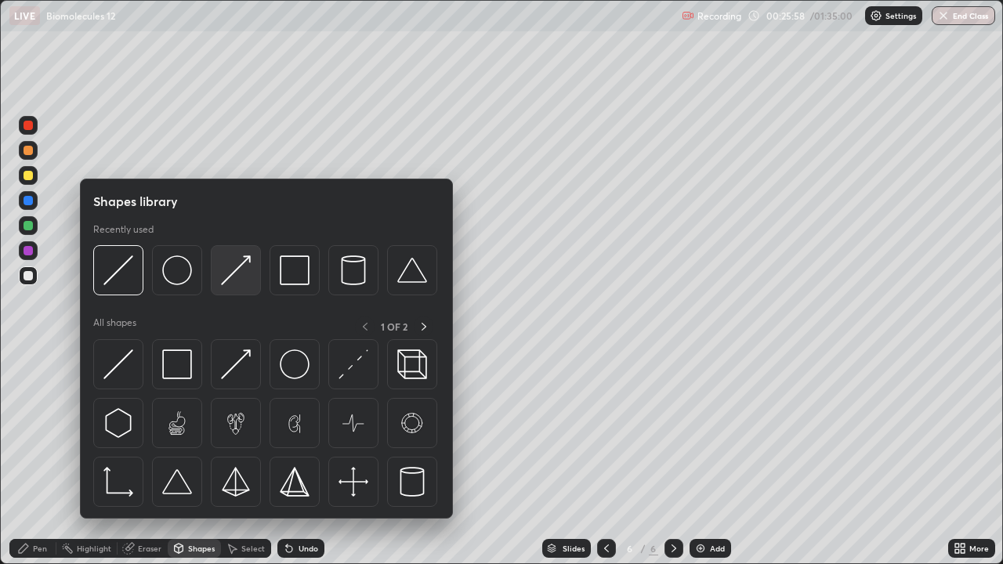
click at [240, 267] on img at bounding box center [236, 270] width 30 height 30
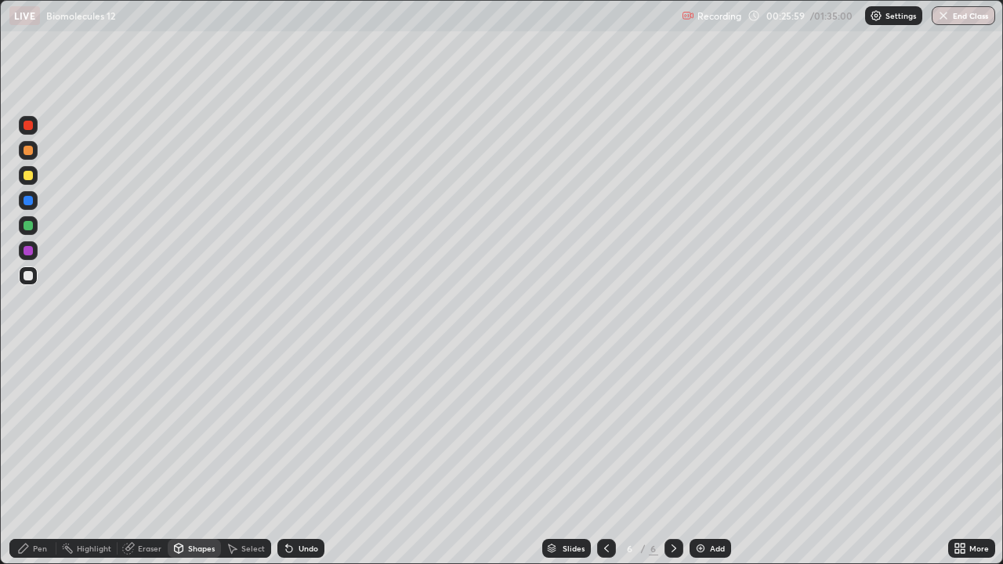
click at [31, 203] on div at bounding box center [28, 200] width 9 height 9
click at [45, 458] on div "Pen" at bounding box center [40, 549] width 14 height 8
click at [31, 227] on div at bounding box center [28, 225] width 9 height 9
click at [31, 201] on div at bounding box center [28, 200] width 9 height 9
click at [30, 176] on div at bounding box center [28, 175] width 9 height 9
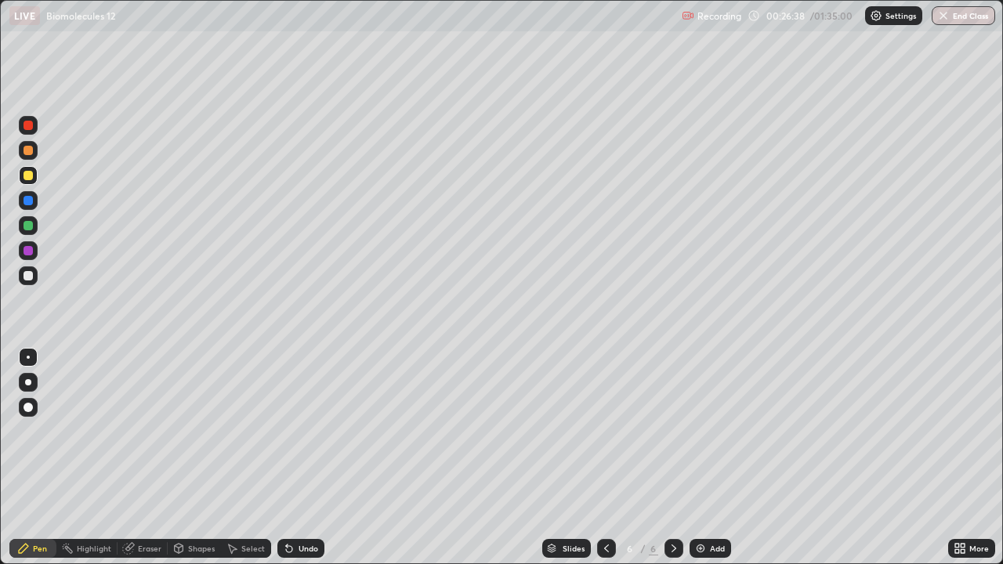
click at [155, 458] on div "Eraser" at bounding box center [150, 549] width 24 height 8
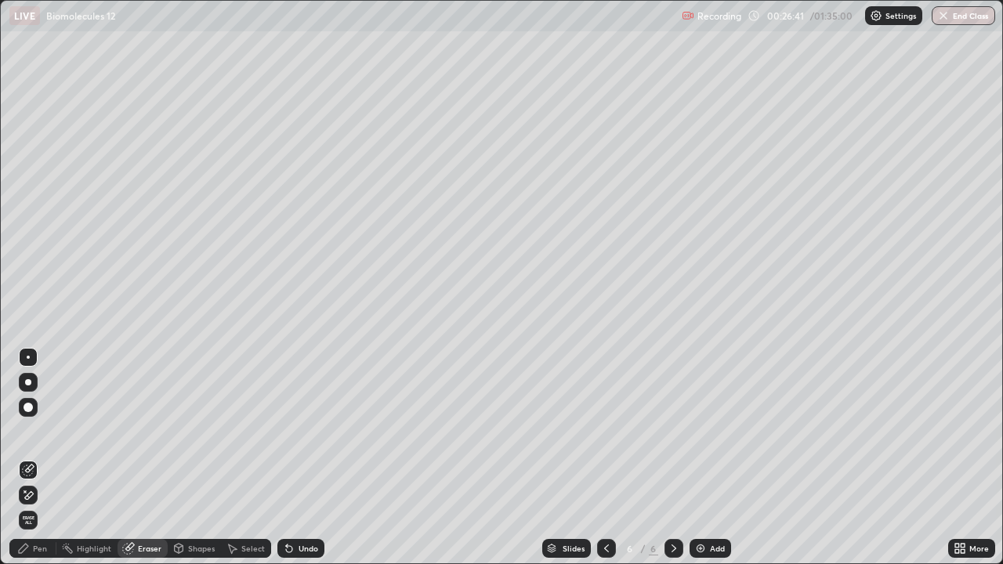
click at [49, 458] on div "Pen" at bounding box center [32, 548] width 47 height 19
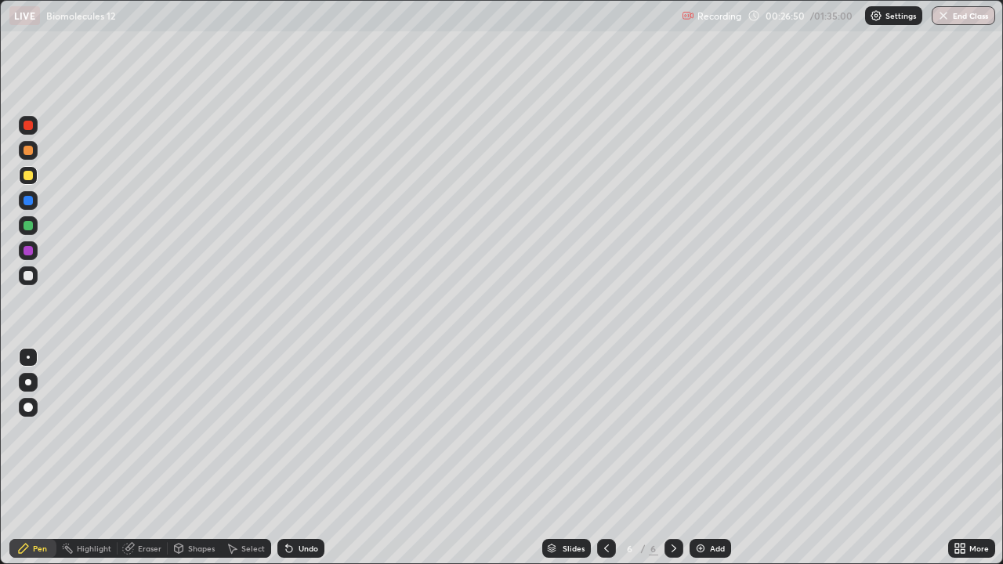
click at [29, 201] on div at bounding box center [28, 200] width 9 height 9
click at [31, 284] on div at bounding box center [28, 275] width 19 height 19
click at [603, 458] on icon at bounding box center [606, 548] width 13 height 13
click at [601, 458] on icon at bounding box center [606, 548] width 13 height 13
click at [678, 458] on icon at bounding box center [674, 548] width 13 height 13
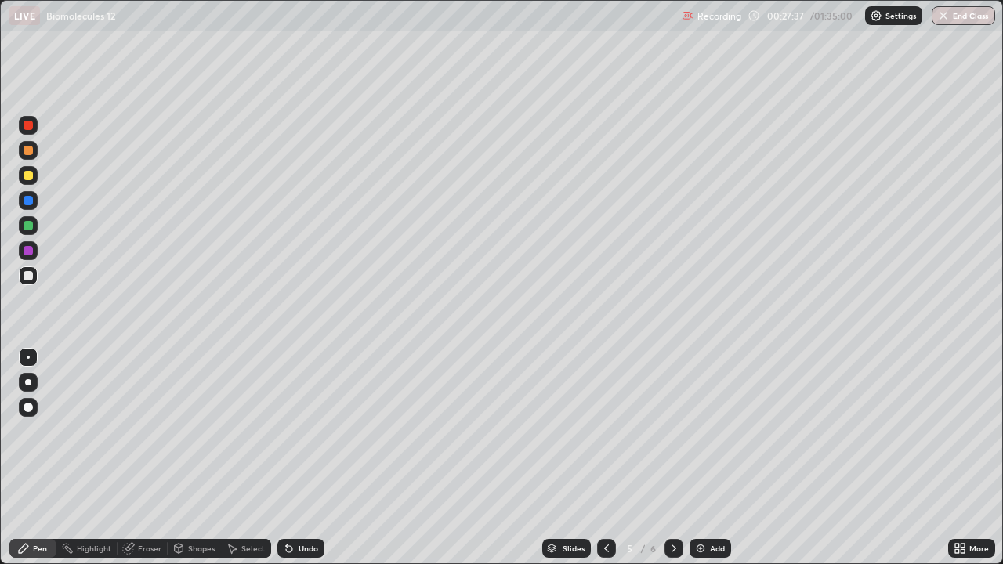
click at [672, 458] on icon at bounding box center [674, 549] width 5 height 8
click at [29, 226] on div at bounding box center [28, 225] width 9 height 9
click at [30, 276] on div at bounding box center [28, 275] width 9 height 9
click at [312, 458] on div "Undo" at bounding box center [309, 549] width 20 height 8
click at [311, 458] on div "Undo" at bounding box center [309, 549] width 20 height 8
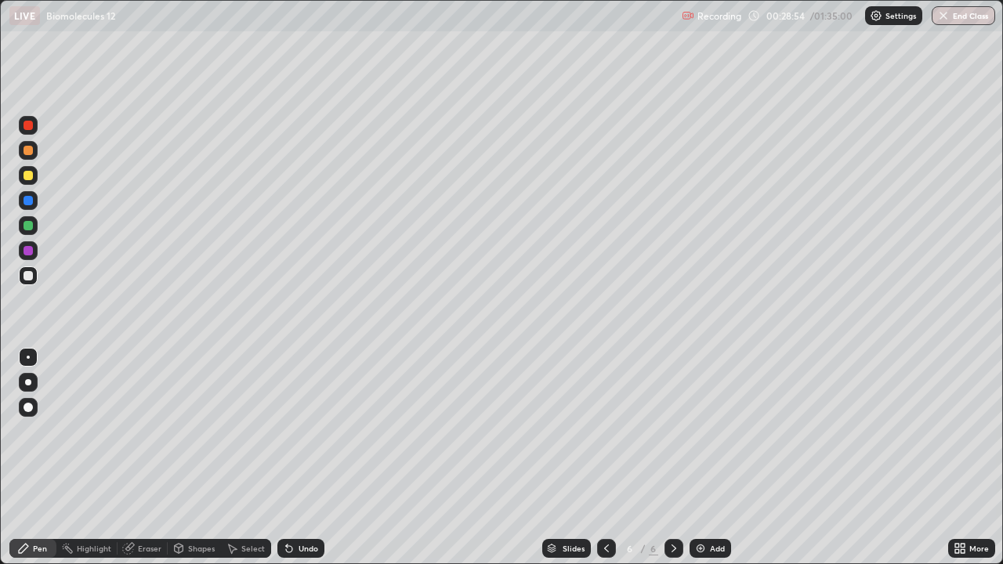
click at [310, 458] on div "Undo" at bounding box center [309, 549] width 20 height 8
click at [313, 458] on div "Undo" at bounding box center [309, 549] width 20 height 8
click at [316, 458] on div "Undo" at bounding box center [300, 548] width 47 height 19
click at [317, 458] on div "Undo" at bounding box center [300, 548] width 47 height 19
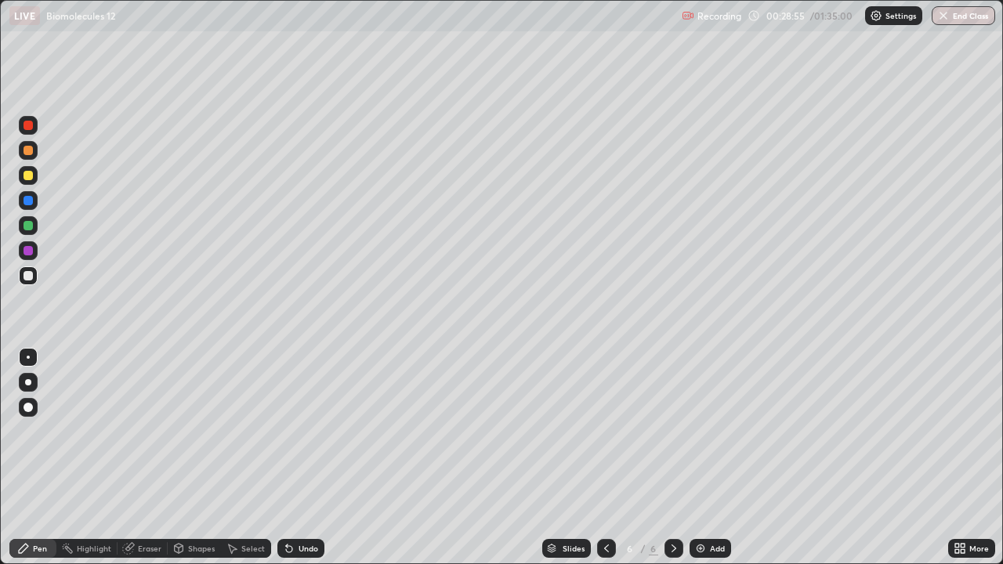
click at [317, 458] on div "Undo" at bounding box center [300, 548] width 47 height 19
click at [316, 458] on div "Undo" at bounding box center [300, 548] width 47 height 19
click at [315, 458] on div "Undo" at bounding box center [300, 548] width 47 height 19
click at [312, 458] on div "Undo" at bounding box center [300, 548] width 47 height 19
click at [312, 458] on div "Undo" at bounding box center [297, 548] width 53 height 31
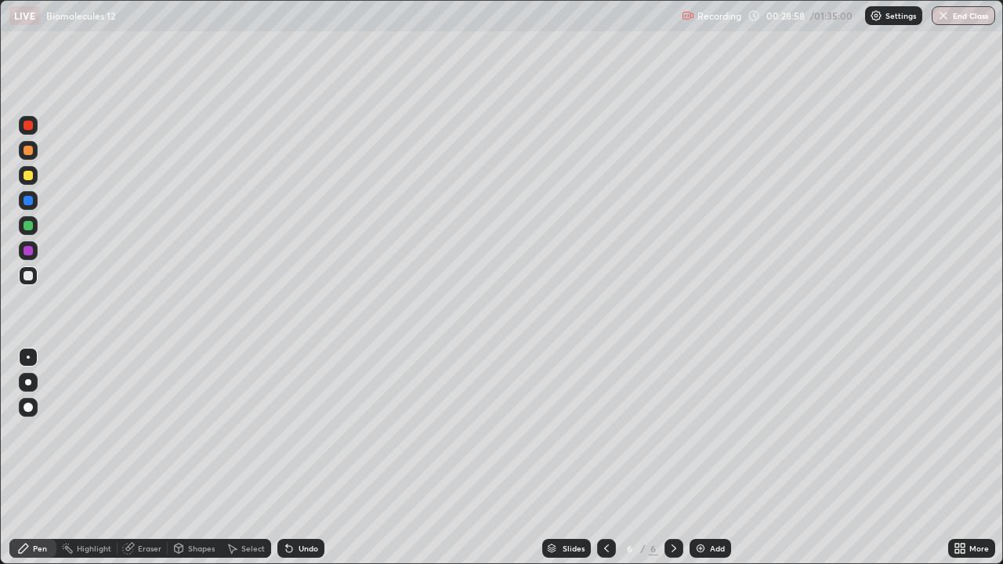
click at [312, 458] on div "Undo" at bounding box center [309, 549] width 20 height 8
click at [189, 458] on div "Shapes" at bounding box center [201, 549] width 27 height 8
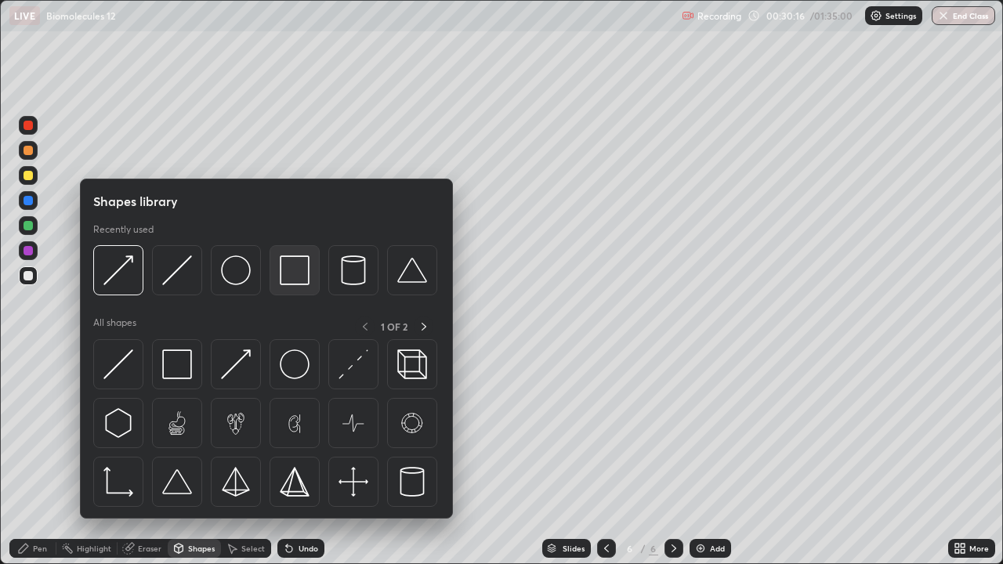
click at [288, 281] on img at bounding box center [295, 270] width 30 height 30
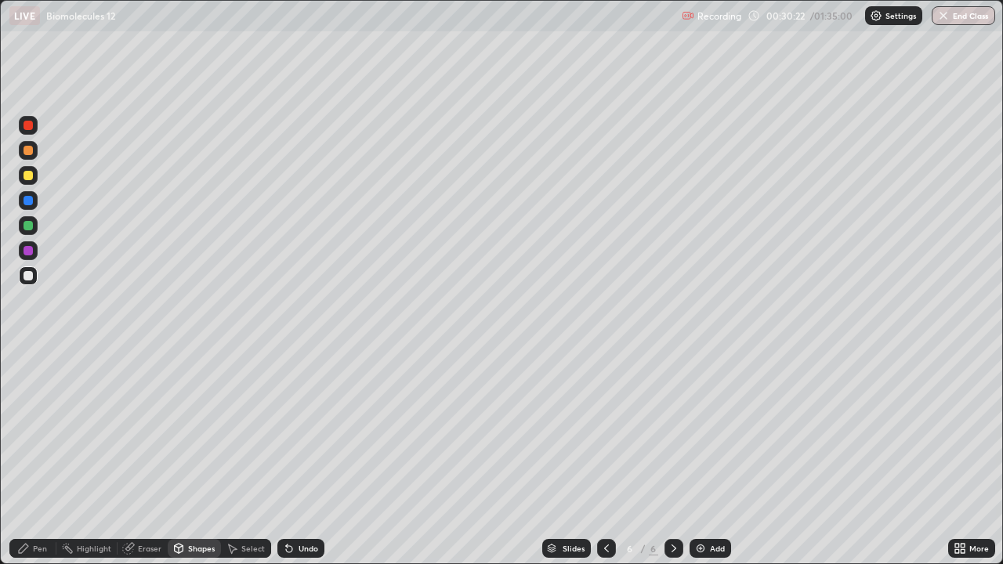
click at [600, 458] on icon at bounding box center [606, 548] width 13 height 13
click at [602, 458] on icon at bounding box center [606, 548] width 13 height 13
click at [603, 458] on icon at bounding box center [606, 548] width 13 height 13
click at [672, 458] on icon at bounding box center [674, 548] width 13 height 13
click at [299, 458] on div "Undo" at bounding box center [300, 548] width 47 height 19
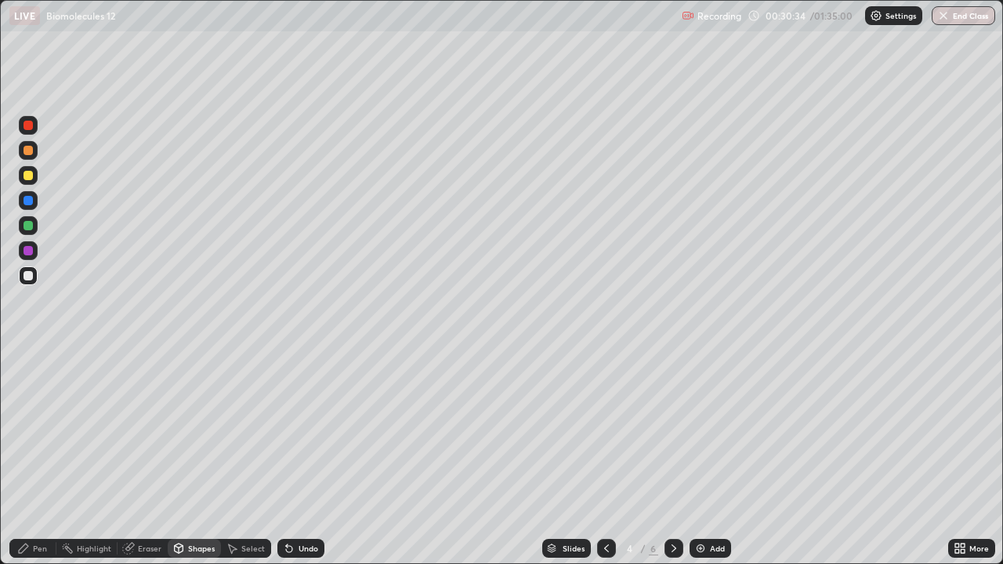
click at [53, 458] on div "Pen" at bounding box center [32, 548] width 47 height 19
click at [679, 458] on div at bounding box center [673, 548] width 19 height 19
click at [677, 458] on icon at bounding box center [674, 548] width 13 height 13
click at [676, 458] on icon at bounding box center [674, 548] width 13 height 13
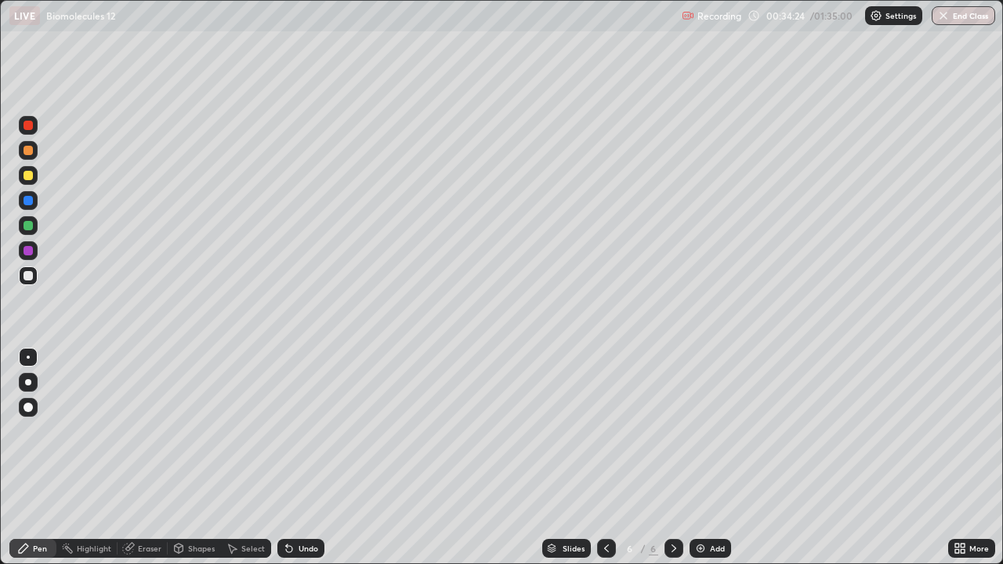
click at [605, 458] on icon at bounding box center [606, 548] width 13 height 13
click at [291, 458] on div "Undo" at bounding box center [300, 548] width 47 height 19
click at [302, 458] on div "Undo" at bounding box center [309, 549] width 20 height 8
click at [303, 458] on div "Undo" at bounding box center [309, 549] width 20 height 8
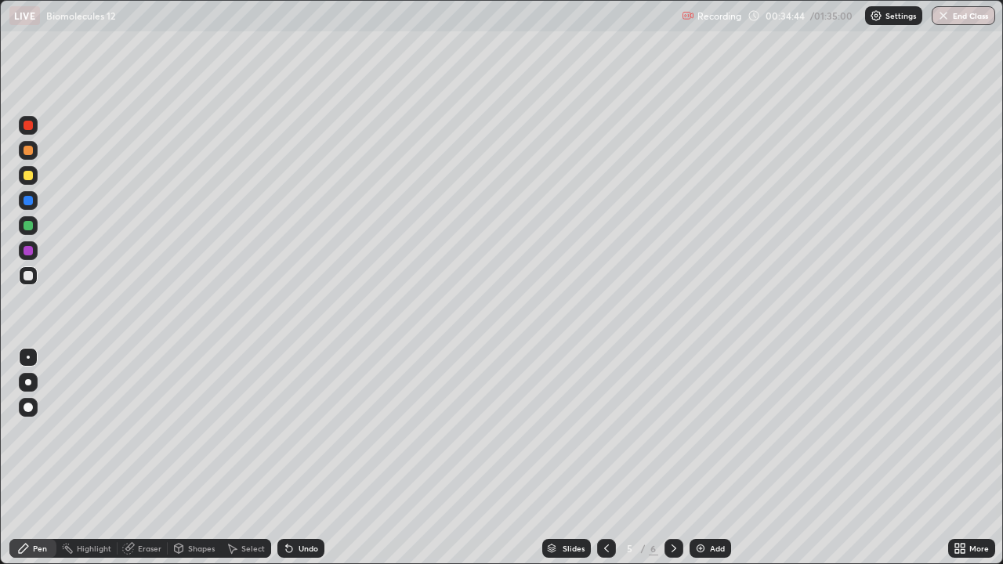
click at [302, 458] on div "Undo" at bounding box center [309, 549] width 20 height 8
click at [300, 458] on div "Undo" at bounding box center [309, 549] width 20 height 8
click at [299, 458] on div "Undo" at bounding box center [309, 549] width 20 height 8
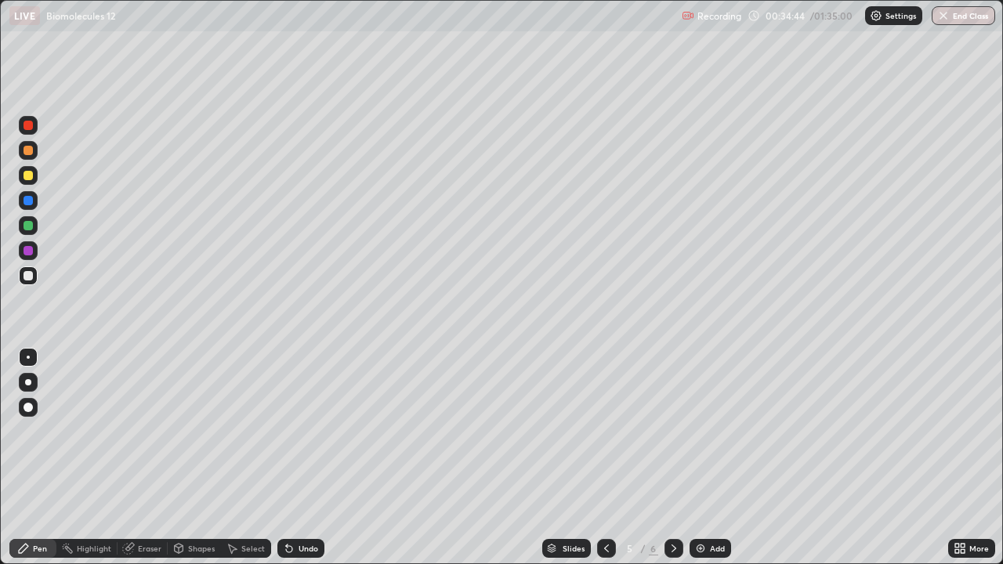
click at [299, 458] on div "Undo" at bounding box center [309, 549] width 20 height 8
click at [298, 458] on div "Undo" at bounding box center [300, 548] width 47 height 19
click at [297, 458] on div "Undo" at bounding box center [300, 548] width 47 height 19
click at [295, 458] on div "Undo" at bounding box center [300, 548] width 47 height 19
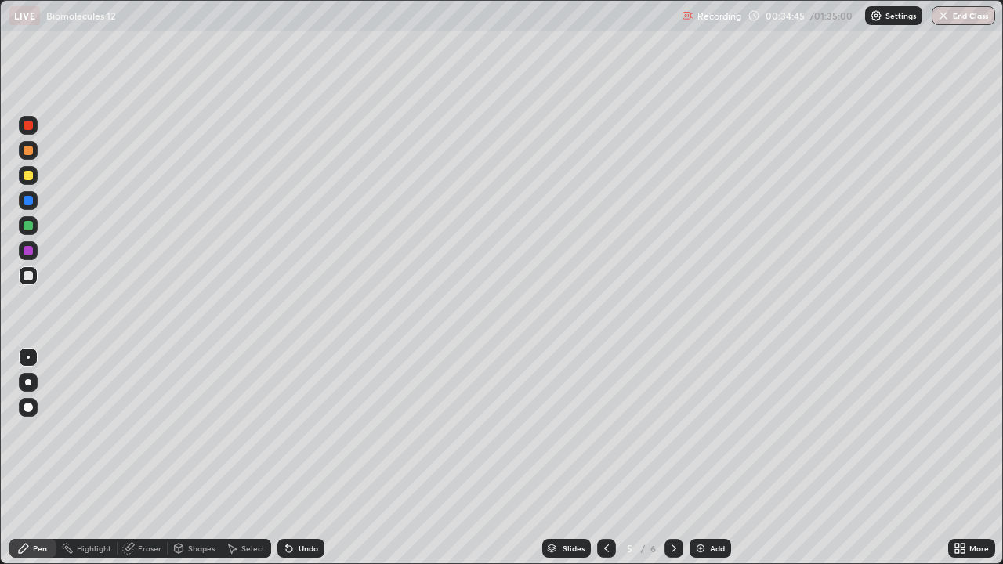
click at [294, 458] on div "Undo" at bounding box center [300, 548] width 47 height 19
click at [293, 458] on div "Undo" at bounding box center [297, 548] width 53 height 31
click at [292, 458] on div "Undo" at bounding box center [297, 548] width 53 height 31
click at [291, 458] on div "Undo" at bounding box center [297, 548] width 53 height 31
click at [291, 458] on div "Undo" at bounding box center [300, 548] width 47 height 19
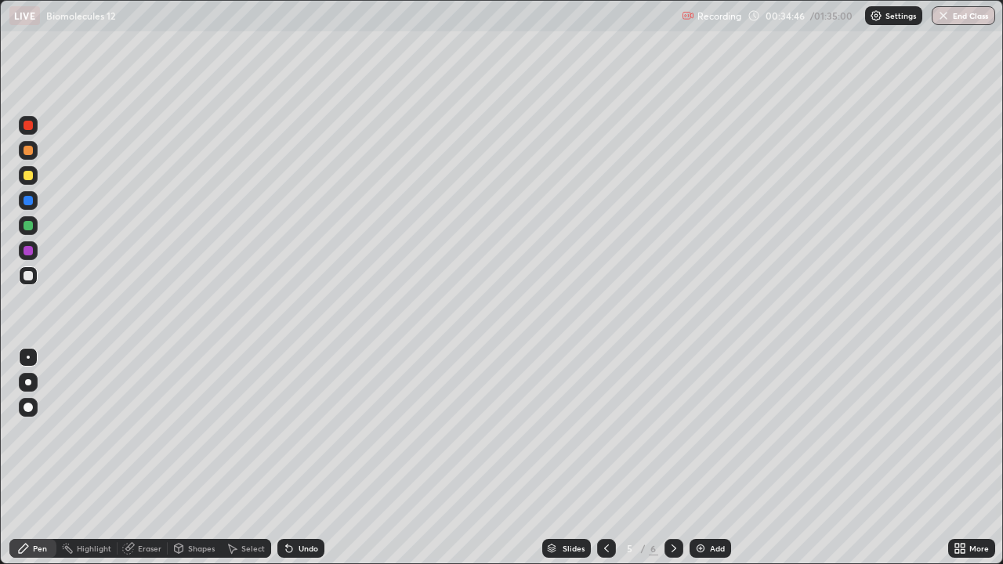
click at [293, 458] on div "Undo" at bounding box center [300, 548] width 47 height 19
click at [294, 458] on div "Undo" at bounding box center [300, 548] width 47 height 19
click at [293, 458] on icon at bounding box center [289, 548] width 13 height 13
click at [675, 458] on icon at bounding box center [674, 548] width 13 height 13
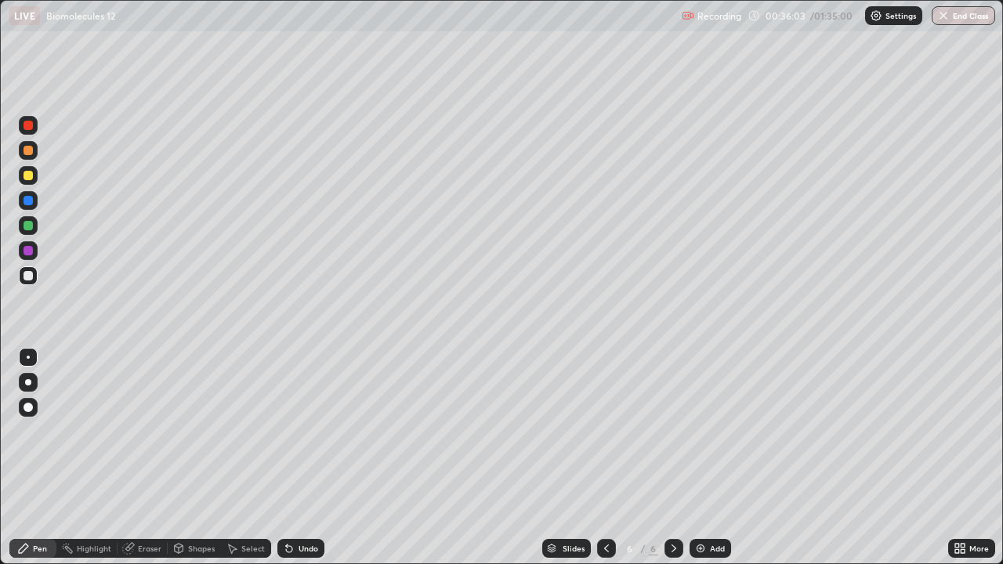
click at [669, 458] on icon at bounding box center [674, 548] width 13 height 13
click at [698, 458] on img at bounding box center [700, 548] width 13 height 13
click at [294, 458] on div "Undo" at bounding box center [300, 548] width 47 height 19
click at [309, 458] on div "Undo" at bounding box center [309, 549] width 20 height 8
click at [31, 226] on div at bounding box center [28, 225] width 9 height 9
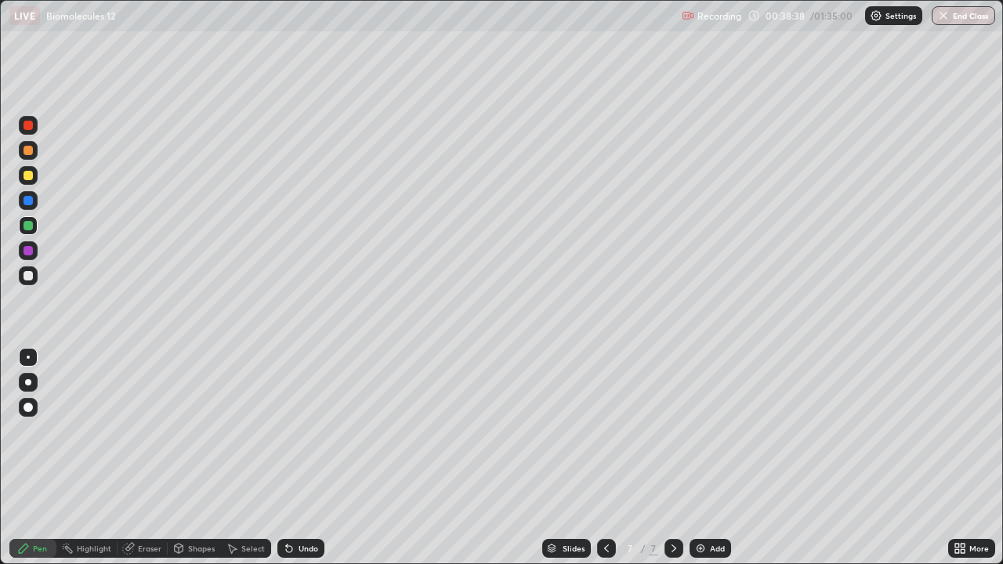
click at [314, 458] on div "Undo" at bounding box center [309, 549] width 20 height 8
click at [28, 204] on div at bounding box center [28, 200] width 9 height 9
click at [201, 458] on div "Shapes" at bounding box center [201, 549] width 27 height 8
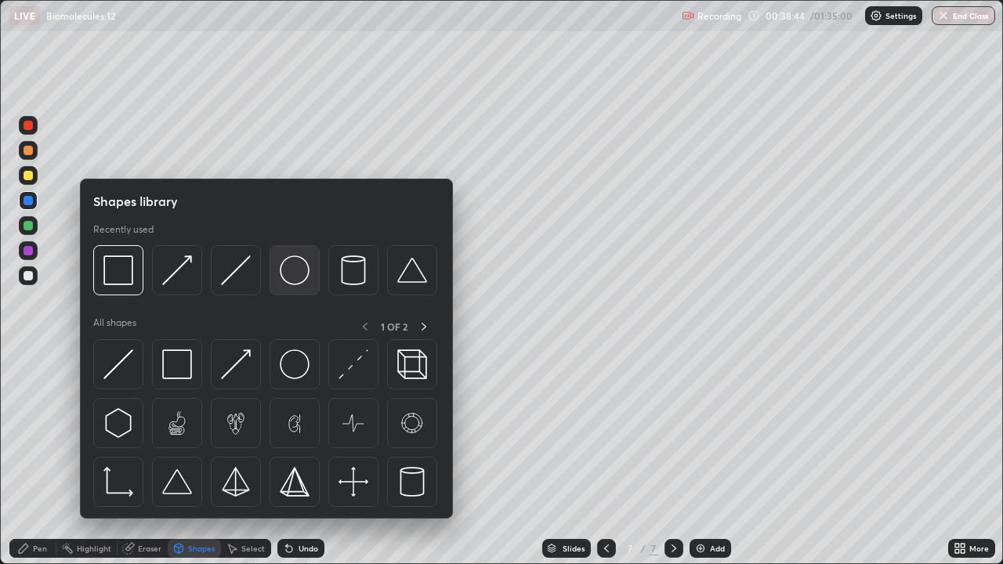
click at [298, 276] on img at bounding box center [295, 270] width 30 height 30
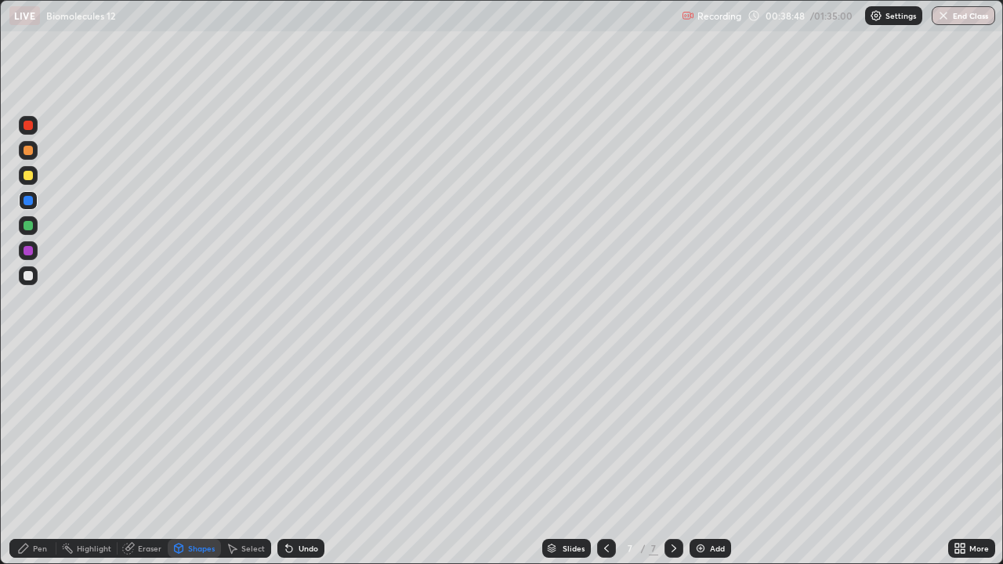
click at [154, 458] on div "Eraser" at bounding box center [150, 549] width 24 height 8
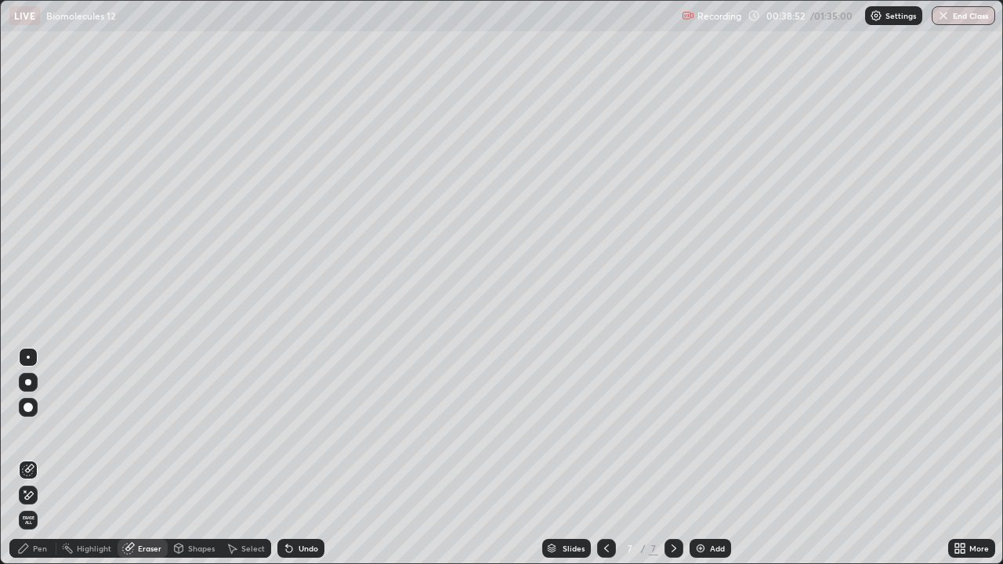
click at [197, 458] on div "Shapes" at bounding box center [201, 549] width 27 height 8
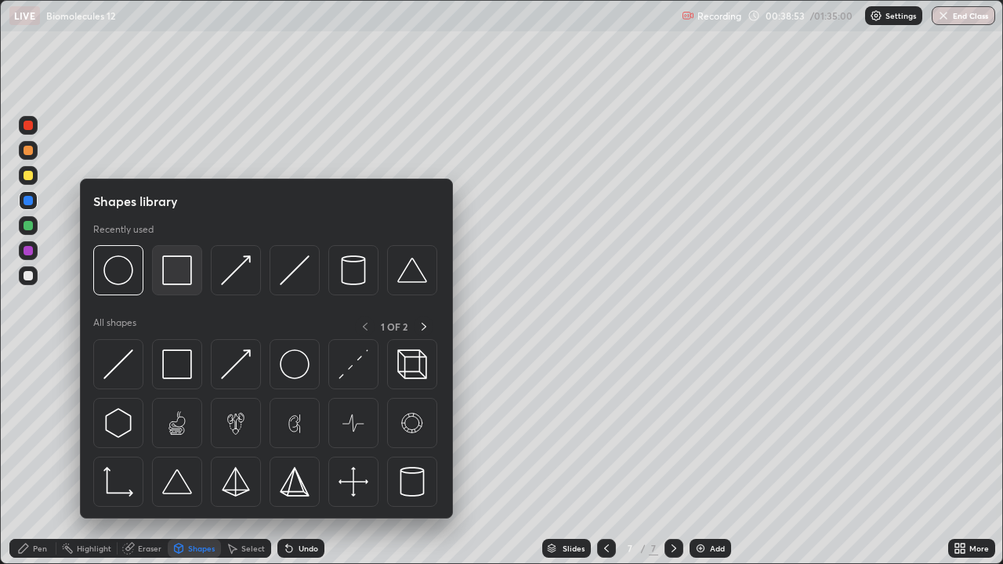
click at [186, 280] on img at bounding box center [177, 270] width 30 height 30
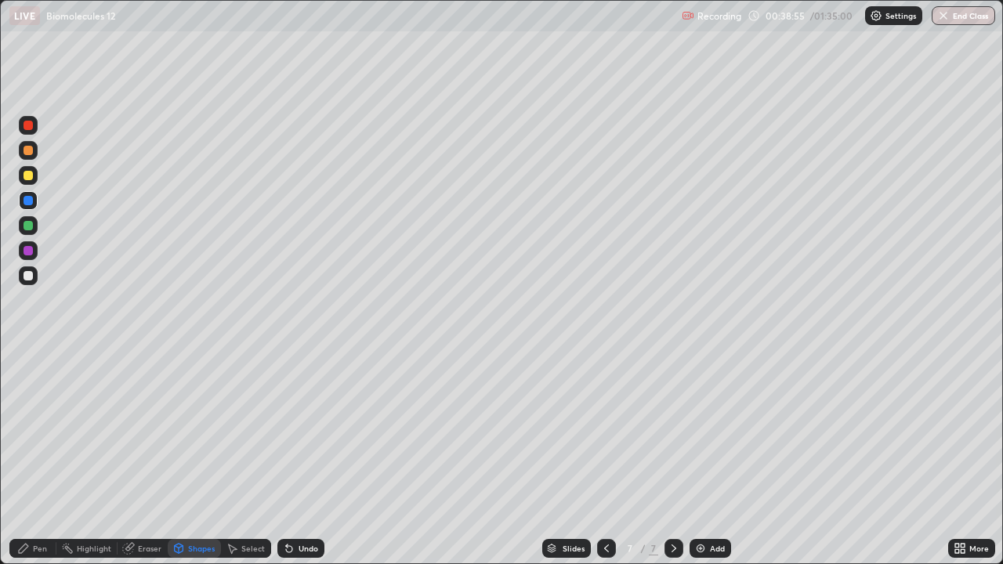
click at [206, 458] on div "Shapes" at bounding box center [201, 549] width 27 height 8
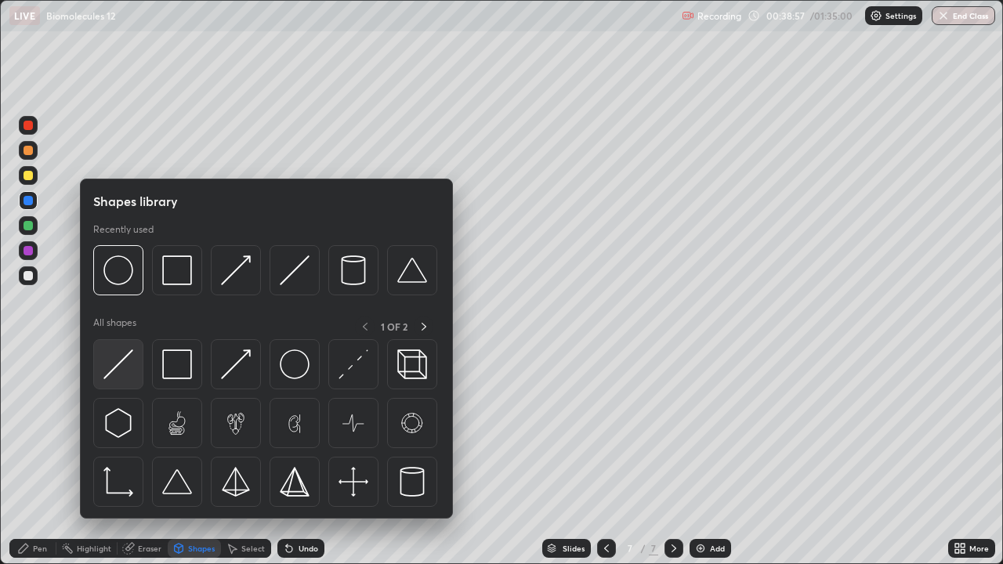
click at [132, 362] on img at bounding box center [118, 364] width 30 height 30
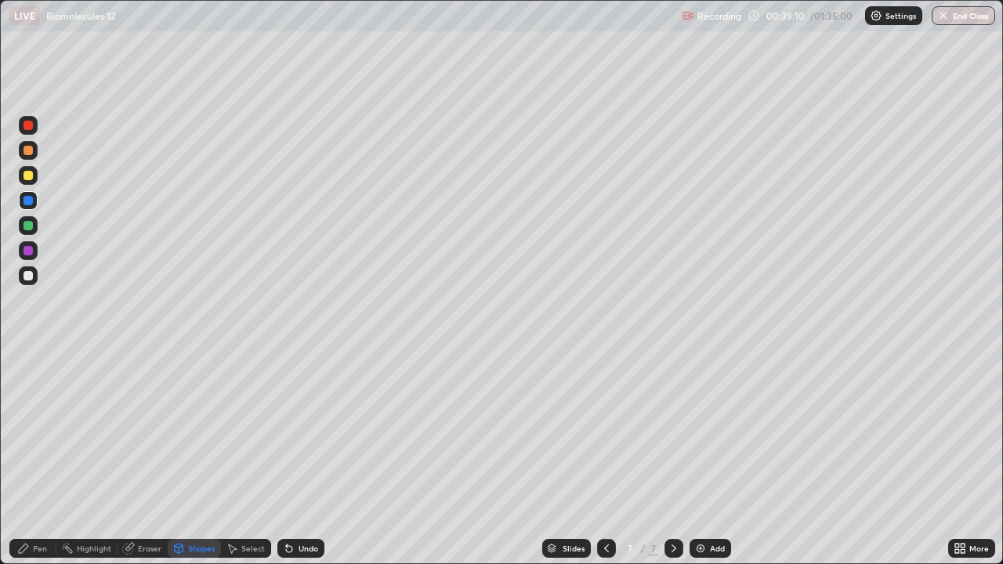
click at [28, 275] on div at bounding box center [28, 275] width 9 height 9
click at [198, 458] on div "Shapes" at bounding box center [201, 549] width 27 height 8
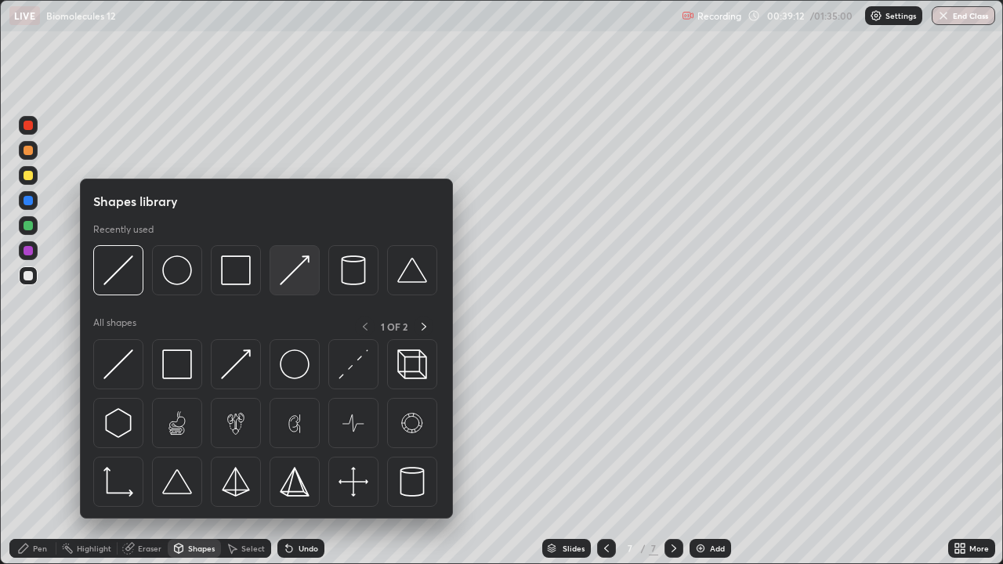
click at [299, 270] on img at bounding box center [295, 270] width 30 height 30
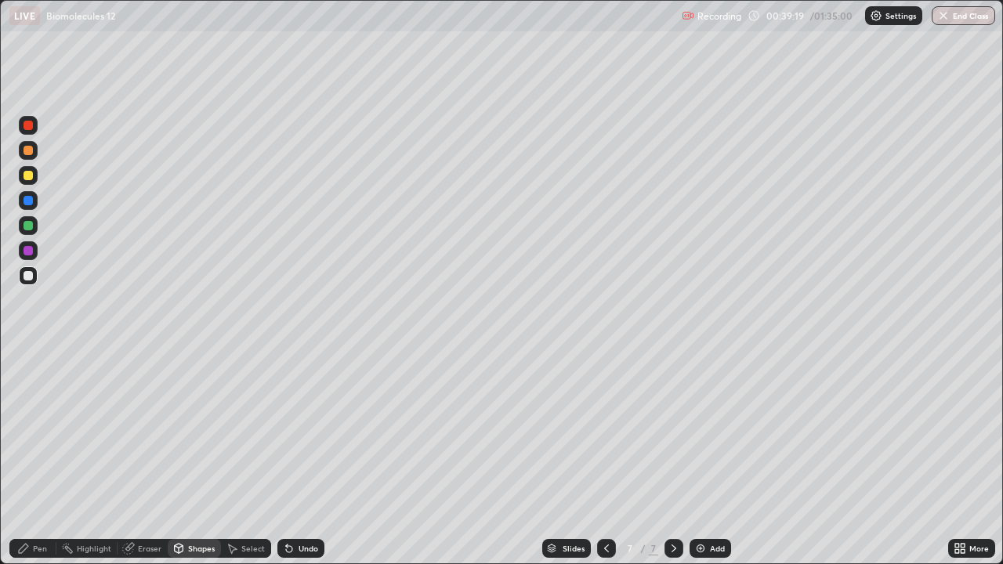
click at [29, 150] on div at bounding box center [28, 150] width 9 height 9
click at [52, 458] on div "Pen" at bounding box center [32, 548] width 47 height 19
click at [310, 458] on div "Undo" at bounding box center [309, 549] width 20 height 8
click at [29, 276] on div at bounding box center [28, 275] width 9 height 9
click at [701, 458] on img at bounding box center [700, 548] width 13 height 13
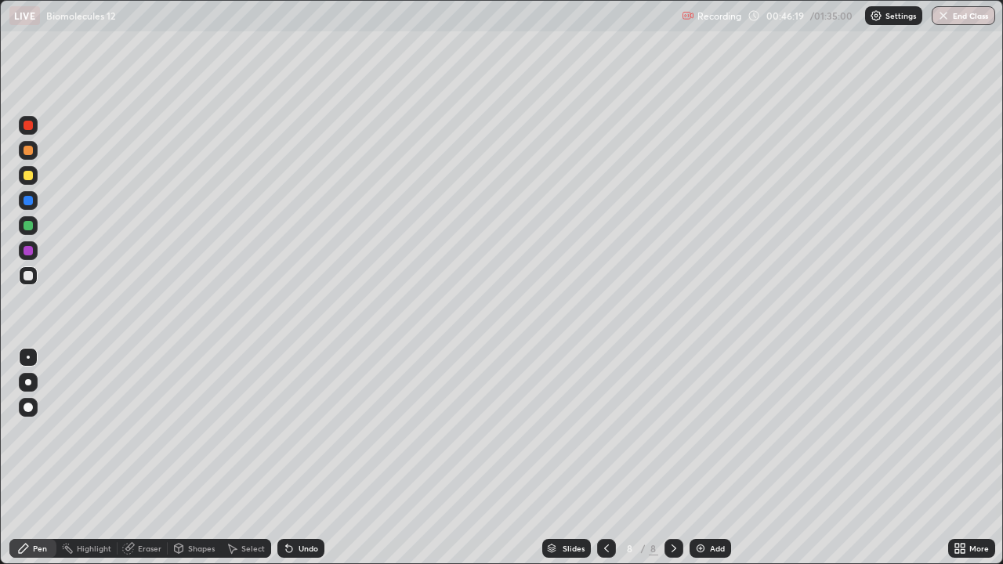
click at [205, 458] on div "Shapes" at bounding box center [201, 549] width 27 height 8
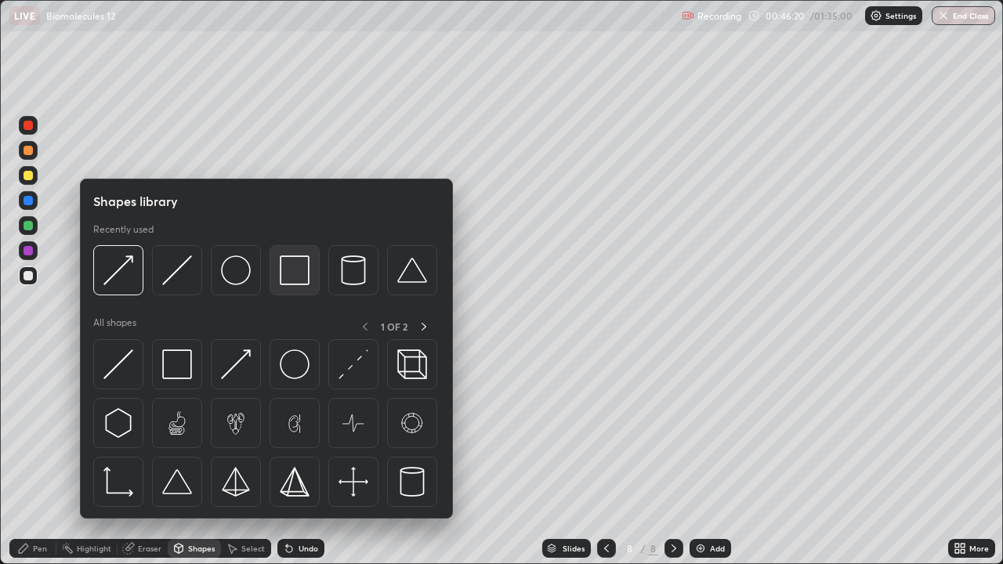
click at [297, 269] on img at bounding box center [295, 270] width 30 height 30
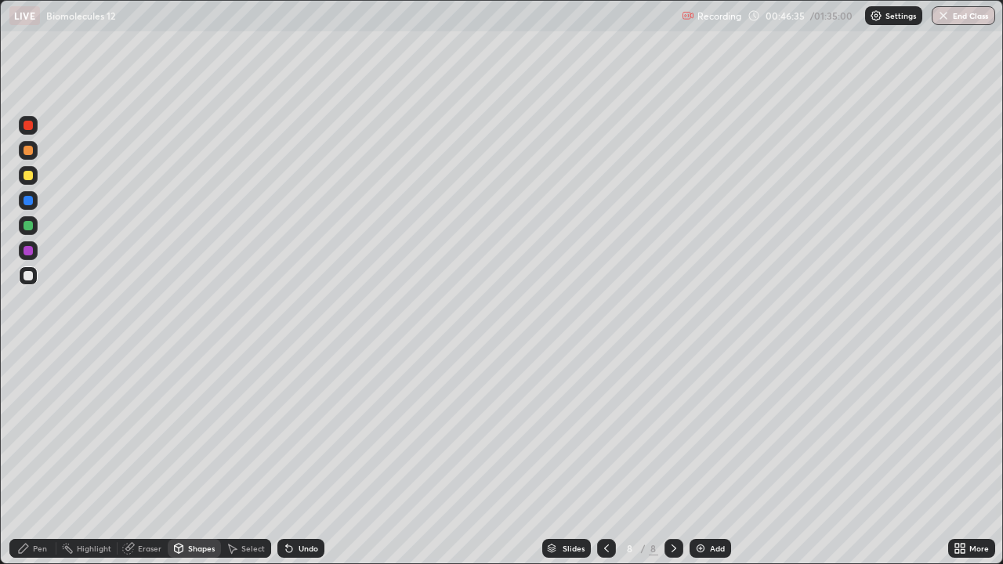
click at [32, 229] on div at bounding box center [28, 225] width 19 height 19
click at [303, 458] on div "Undo" at bounding box center [300, 548] width 47 height 19
click at [49, 458] on div "Pen" at bounding box center [32, 548] width 47 height 19
click at [312, 458] on div "Undo" at bounding box center [300, 548] width 47 height 19
click at [33, 278] on div at bounding box center [28, 275] width 19 height 19
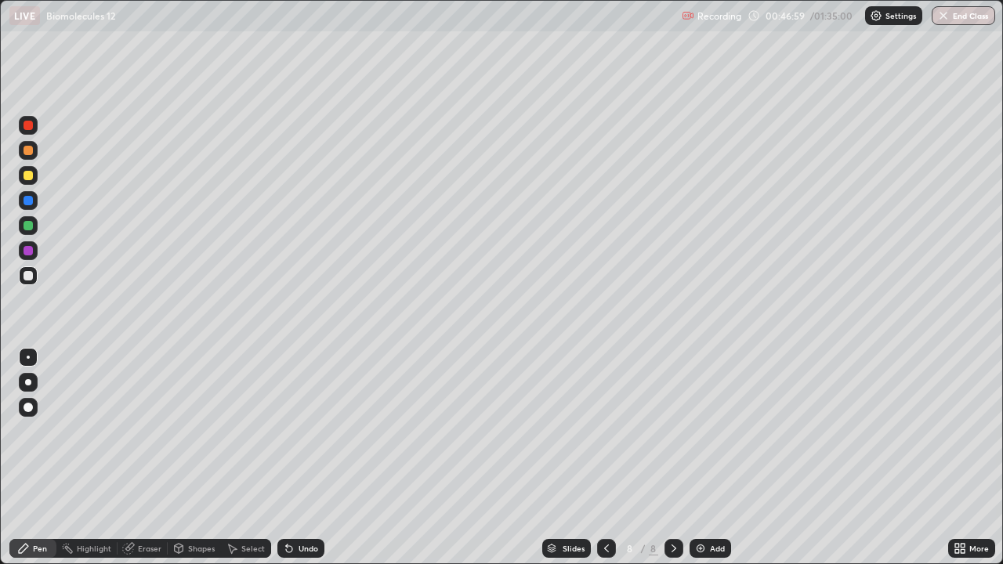
click at [291, 458] on icon at bounding box center [289, 548] width 13 height 13
click at [304, 458] on div "Undo" at bounding box center [300, 548] width 47 height 19
click at [302, 458] on div "Undo" at bounding box center [309, 549] width 20 height 8
click at [317, 458] on div "Undo" at bounding box center [300, 548] width 47 height 19
click at [695, 458] on img at bounding box center [700, 548] width 13 height 13
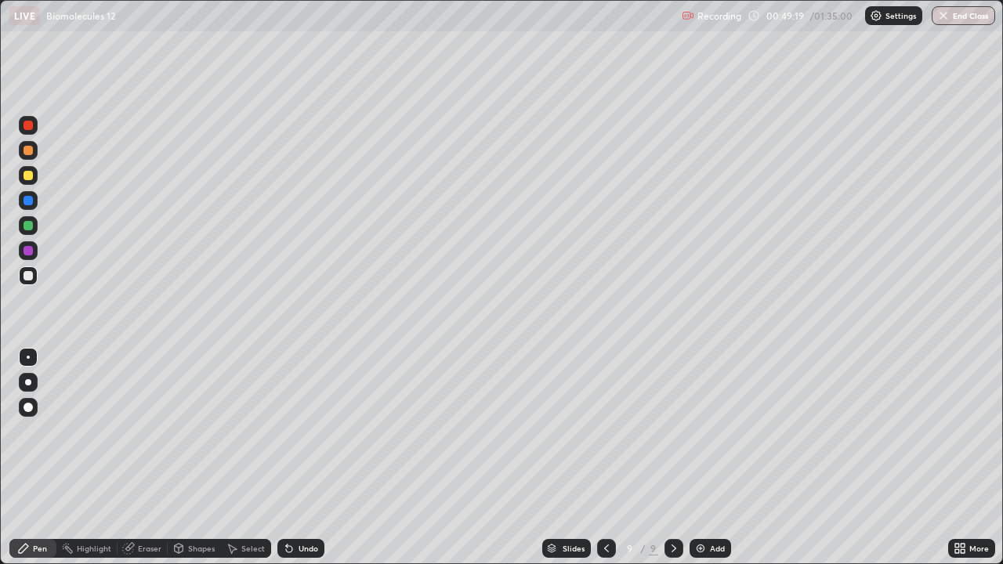
click at [603, 458] on icon at bounding box center [606, 548] width 13 height 13
click at [68, 458] on rect at bounding box center [69, 550] width 8 height 8
click at [610, 458] on icon at bounding box center [606, 548] width 13 height 13
click at [113, 458] on div "Highlight" at bounding box center [86, 548] width 61 height 19
click at [33, 458] on div "Pen" at bounding box center [40, 549] width 14 height 8
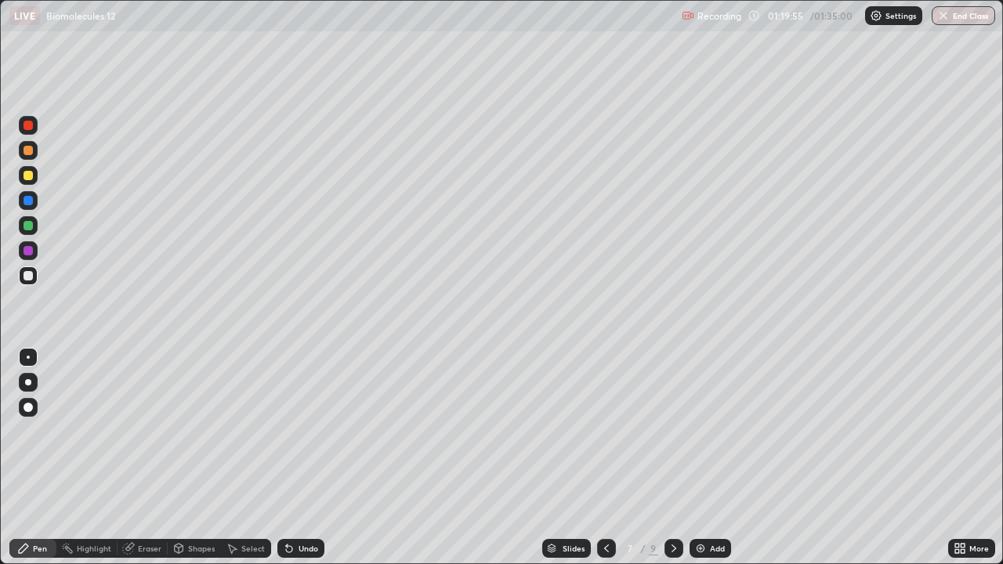
click at [30, 255] on div at bounding box center [28, 250] width 9 height 9
click at [701, 458] on img at bounding box center [700, 548] width 13 height 13
click at [30, 226] on div at bounding box center [28, 225] width 9 height 9
click at [26, 266] on div at bounding box center [28, 275] width 19 height 19
click at [191, 458] on div "Shapes" at bounding box center [201, 549] width 27 height 8
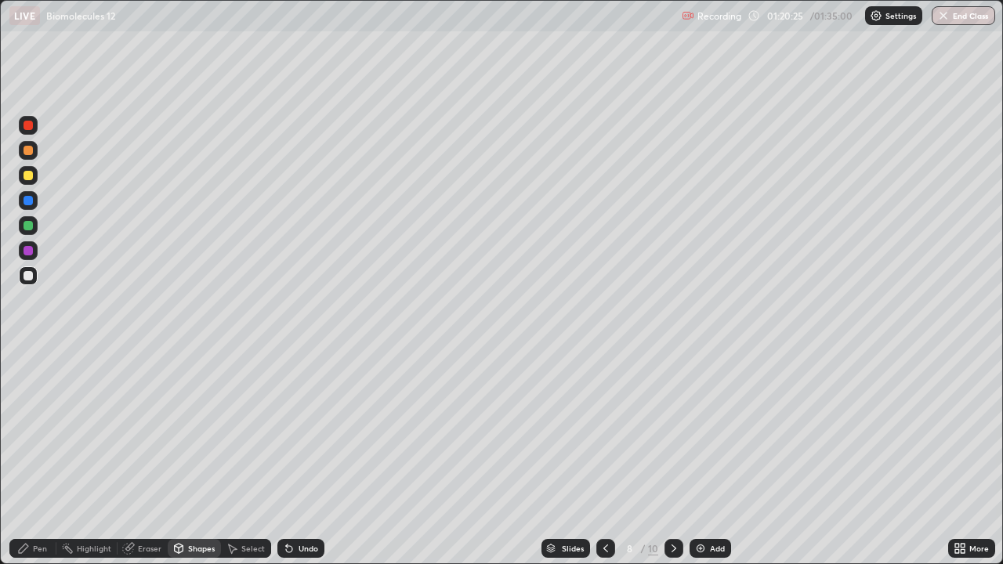
click at [709, 458] on div "Add" at bounding box center [711, 548] width 42 height 19
click at [694, 458] on img at bounding box center [700, 548] width 13 height 13
click at [699, 458] on img at bounding box center [700, 548] width 13 height 13
click at [700, 458] on img at bounding box center [700, 548] width 13 height 13
click at [699, 458] on img at bounding box center [700, 548] width 13 height 13
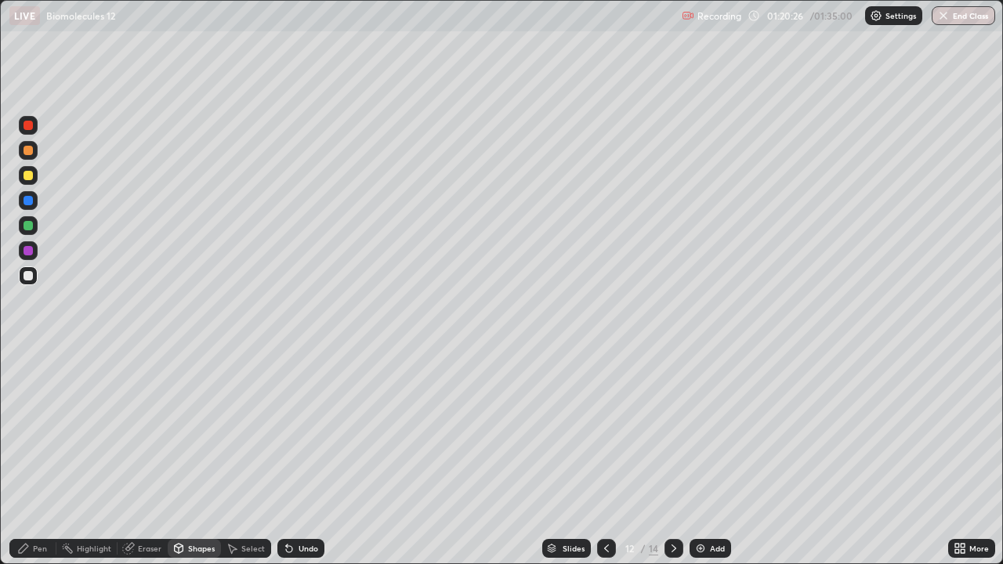
click at [698, 458] on img at bounding box center [700, 548] width 13 height 13
click at [188, 458] on div "Shapes" at bounding box center [194, 548] width 53 height 19
click at [699, 458] on img at bounding box center [700, 548] width 13 height 13
click at [700, 458] on img at bounding box center [700, 548] width 13 height 13
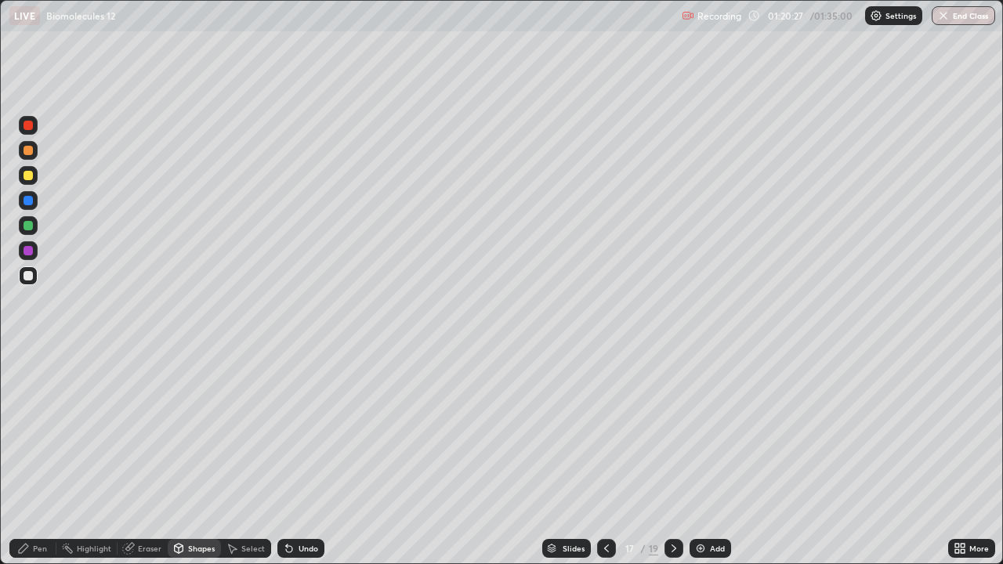
click at [699, 458] on img at bounding box center [700, 548] width 13 height 13
click at [699, 458] on img at bounding box center [701, 548] width 13 height 13
click at [198, 458] on div "Shapes" at bounding box center [201, 549] width 27 height 8
click at [700, 458] on img at bounding box center [701, 548] width 13 height 13
click at [700, 458] on img at bounding box center [700, 548] width 13 height 13
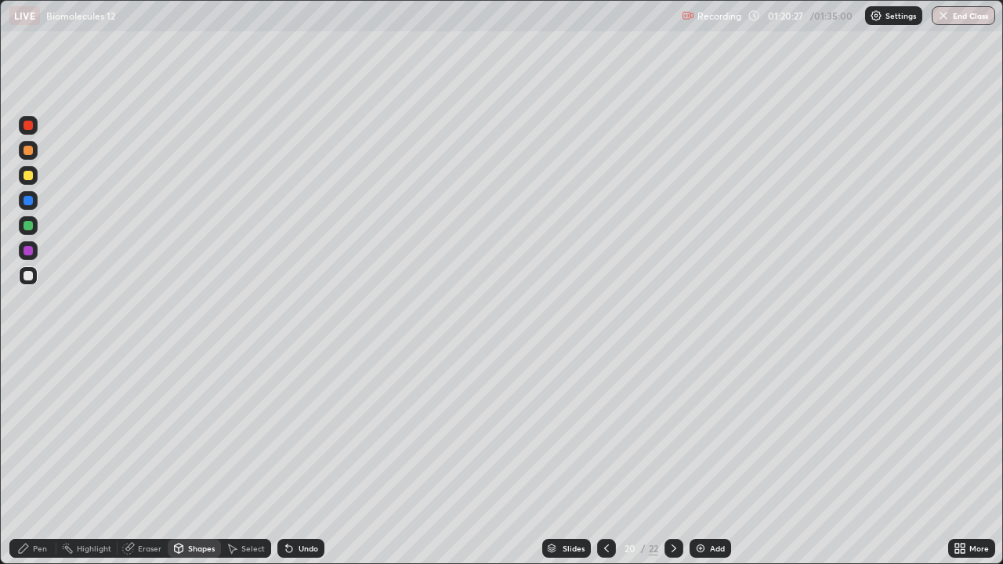
click at [701, 458] on img at bounding box center [700, 548] width 13 height 13
click at [704, 458] on img at bounding box center [700, 548] width 13 height 13
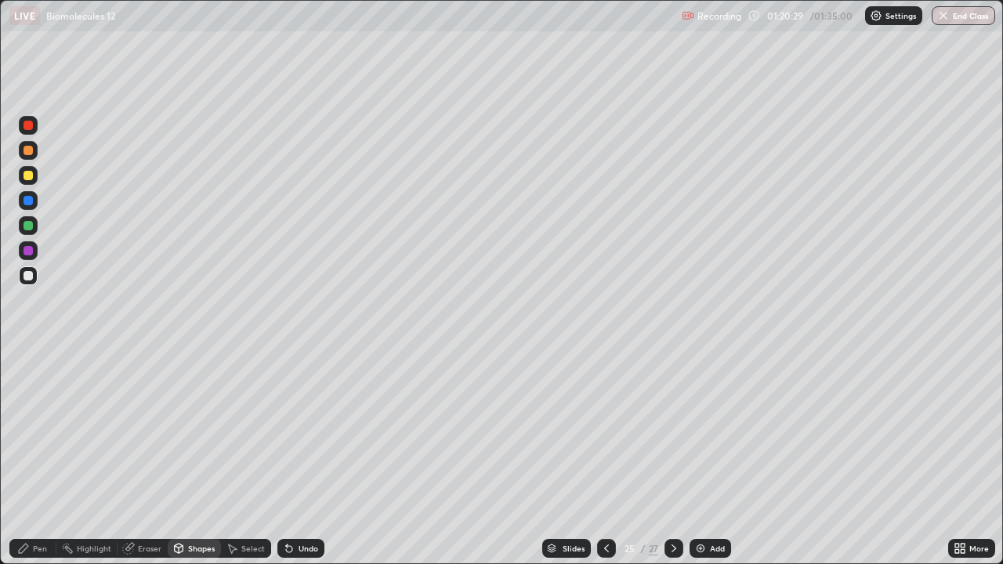
click at [704, 458] on img at bounding box center [700, 548] width 13 height 13
click at [705, 458] on img at bounding box center [700, 548] width 13 height 13
click at [706, 458] on div "Add" at bounding box center [711, 548] width 42 height 19
click at [704, 458] on img at bounding box center [700, 548] width 13 height 13
click at [702, 458] on img at bounding box center [700, 548] width 13 height 13
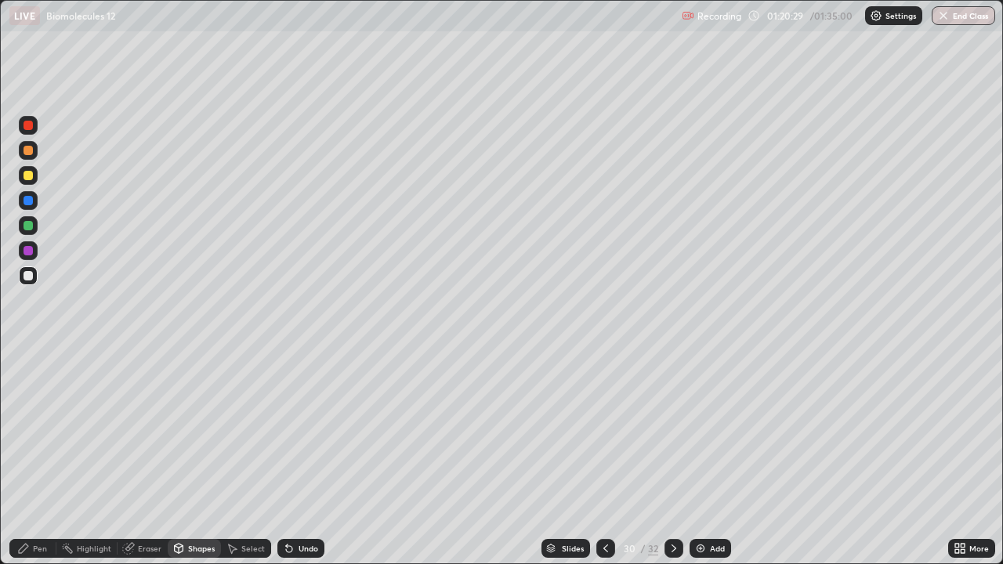
click at [702, 458] on img at bounding box center [700, 548] width 13 height 13
click at [702, 458] on img at bounding box center [701, 548] width 13 height 13
click at [702, 458] on div "Add" at bounding box center [711, 548] width 42 height 19
click at [202, 458] on div "Shapes" at bounding box center [194, 548] width 53 height 19
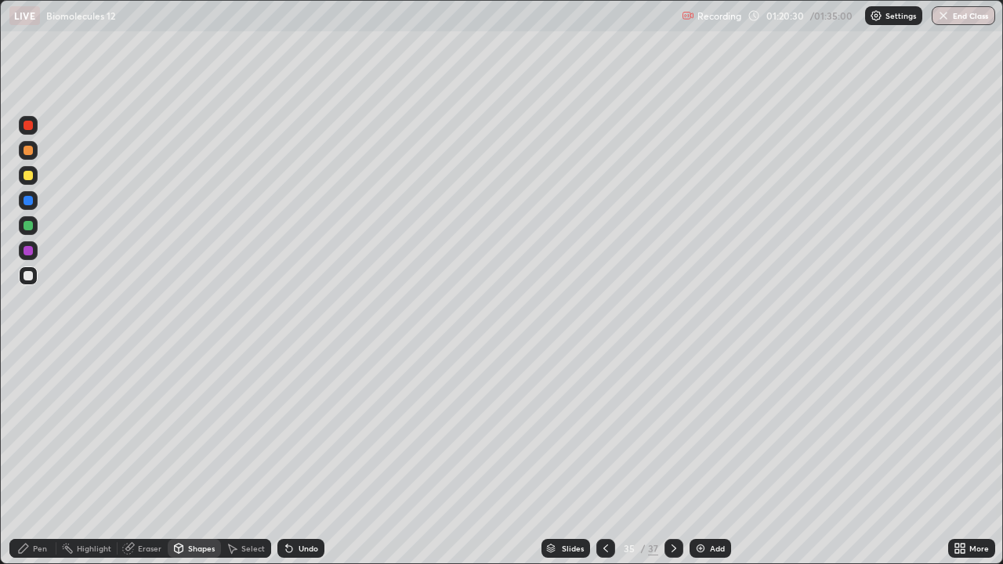
click at [701, 458] on img at bounding box center [700, 548] width 13 height 13
click at [196, 458] on div "Shapes" at bounding box center [194, 548] width 53 height 19
click at [703, 458] on img at bounding box center [701, 548] width 13 height 13
click at [704, 458] on img at bounding box center [701, 548] width 13 height 13
click at [703, 458] on img at bounding box center [701, 548] width 13 height 13
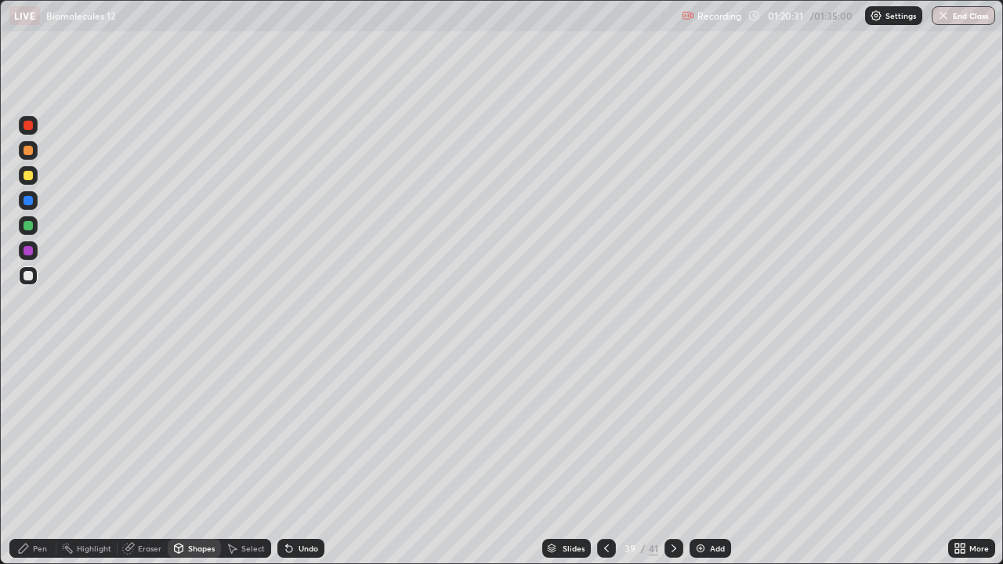
click at [704, 458] on img at bounding box center [700, 548] width 13 height 13
click at [705, 458] on img at bounding box center [700, 548] width 13 height 13
click at [707, 458] on div "Add" at bounding box center [711, 548] width 42 height 19
click at [708, 458] on div "Add" at bounding box center [711, 548] width 42 height 19
click at [707, 458] on div "Add" at bounding box center [711, 548] width 42 height 19
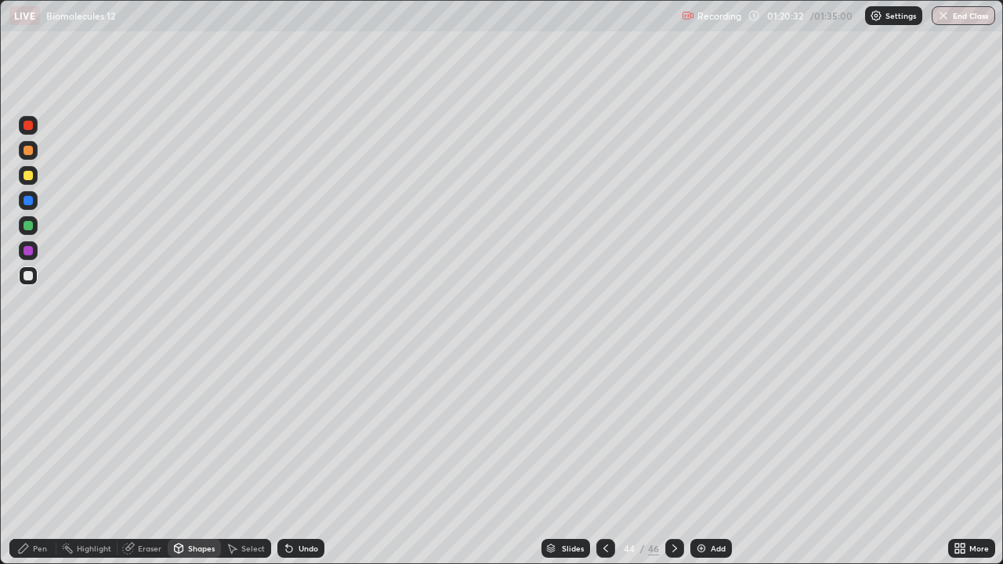
click at [706, 458] on div "Add" at bounding box center [711, 548] width 42 height 19
click at [705, 458] on img at bounding box center [701, 548] width 13 height 13
click at [189, 458] on div "Shapes" at bounding box center [194, 548] width 53 height 19
click at [707, 458] on div "Add" at bounding box center [711, 548] width 42 height 19
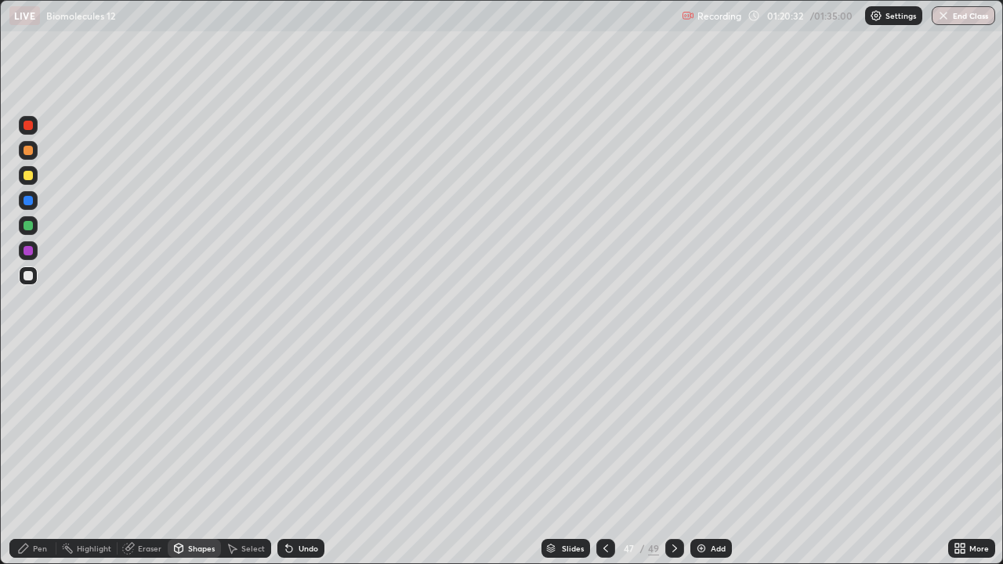
click at [707, 458] on div "Add" at bounding box center [711, 548] width 42 height 19
click at [708, 458] on div "Add" at bounding box center [711, 548] width 42 height 19
click at [202, 458] on div "Shapes" at bounding box center [201, 549] width 27 height 8
click at [705, 458] on img at bounding box center [701, 548] width 13 height 13
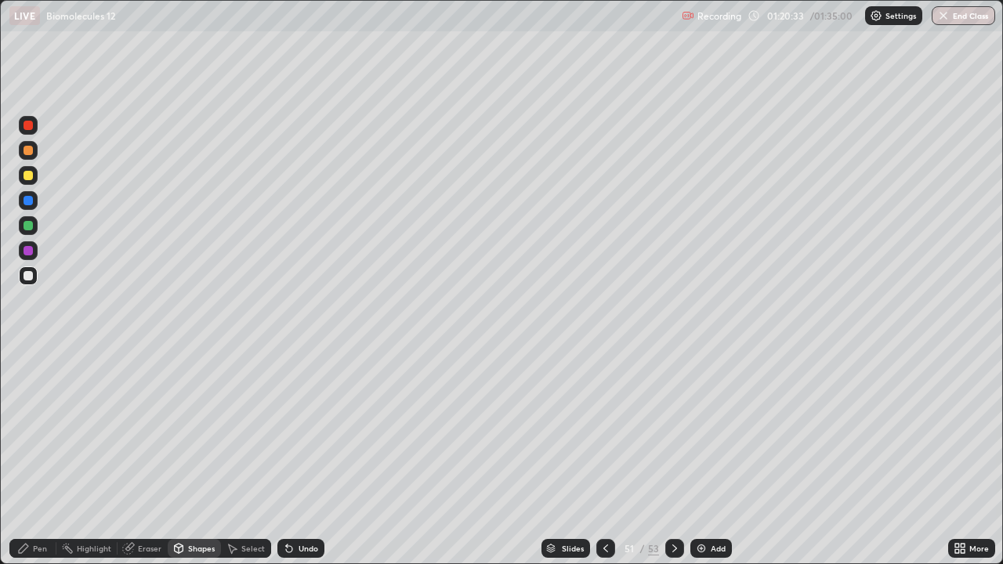
click at [704, 458] on img at bounding box center [701, 548] width 13 height 13
click at [707, 458] on div "Add" at bounding box center [711, 548] width 42 height 19
click at [706, 458] on div "Add" at bounding box center [711, 548] width 42 height 19
click at [185, 458] on div "Shapes" at bounding box center [194, 548] width 53 height 19
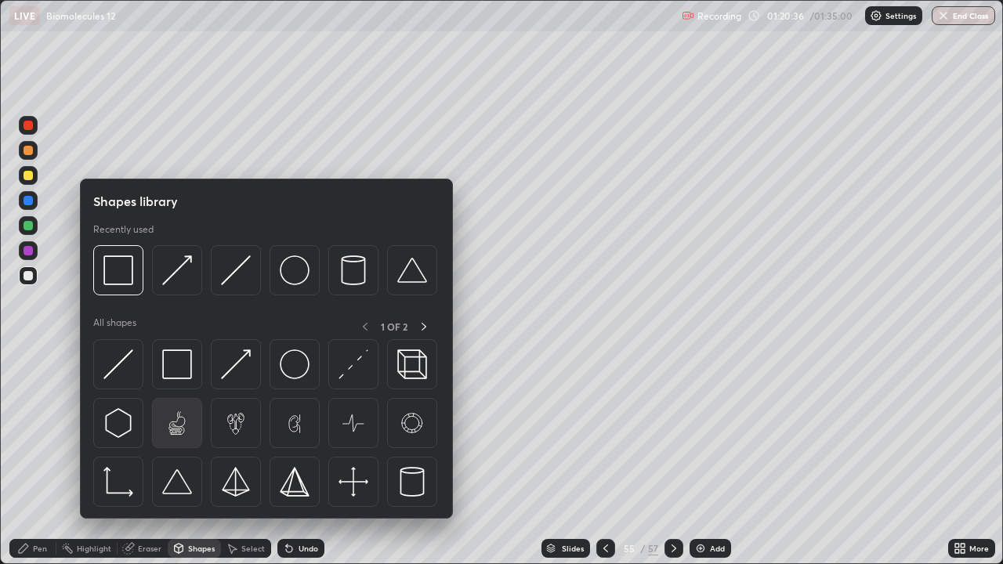
click at [173, 423] on img at bounding box center [177, 423] width 30 height 30
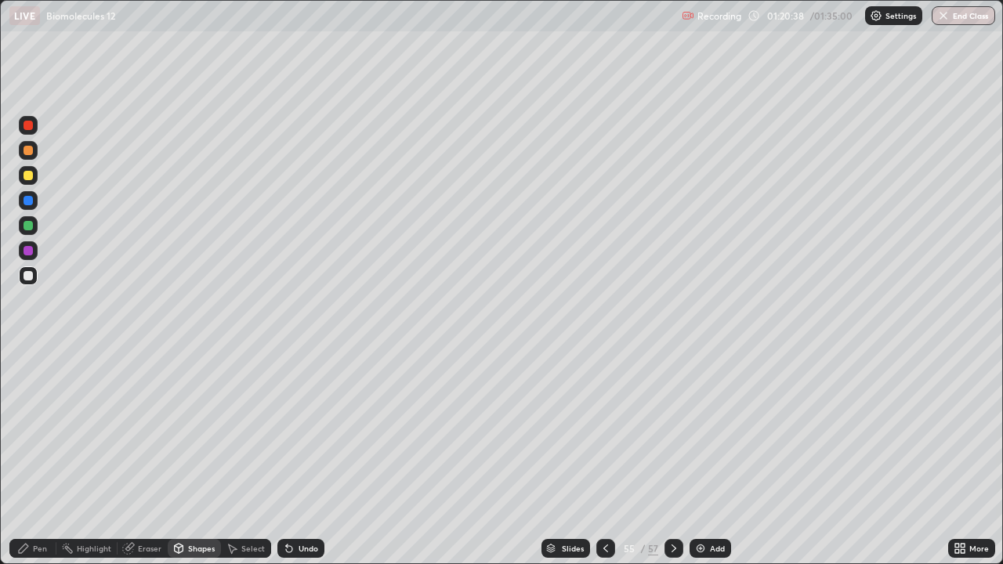
click at [944, 20] on img "button" at bounding box center [943, 15] width 13 height 13
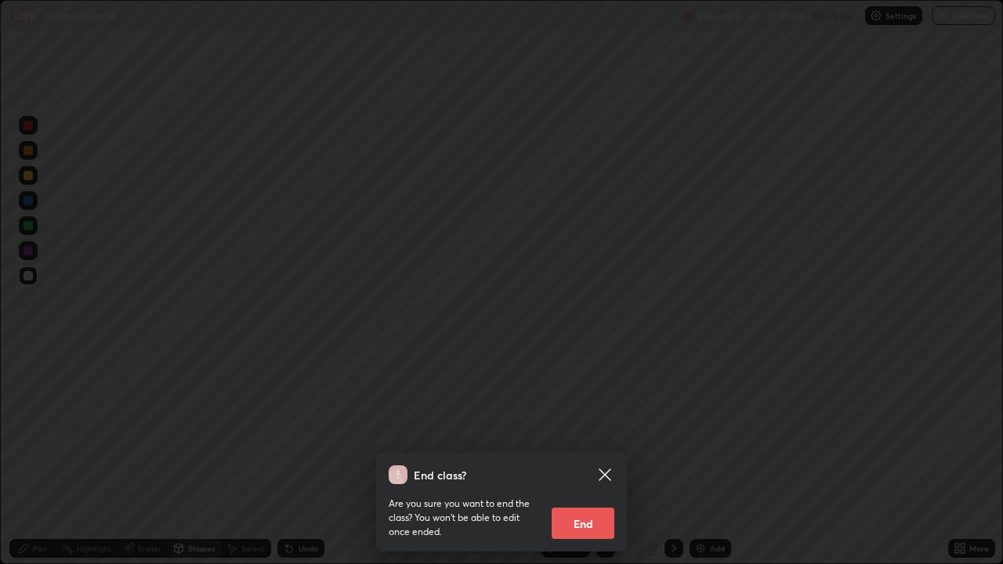
click at [342, 203] on div "End class? Are you sure you want to end the class? You won’t be able to edit on…" at bounding box center [501, 282] width 1003 height 564
click at [949, 20] on div at bounding box center [501, 282] width 1003 height 564
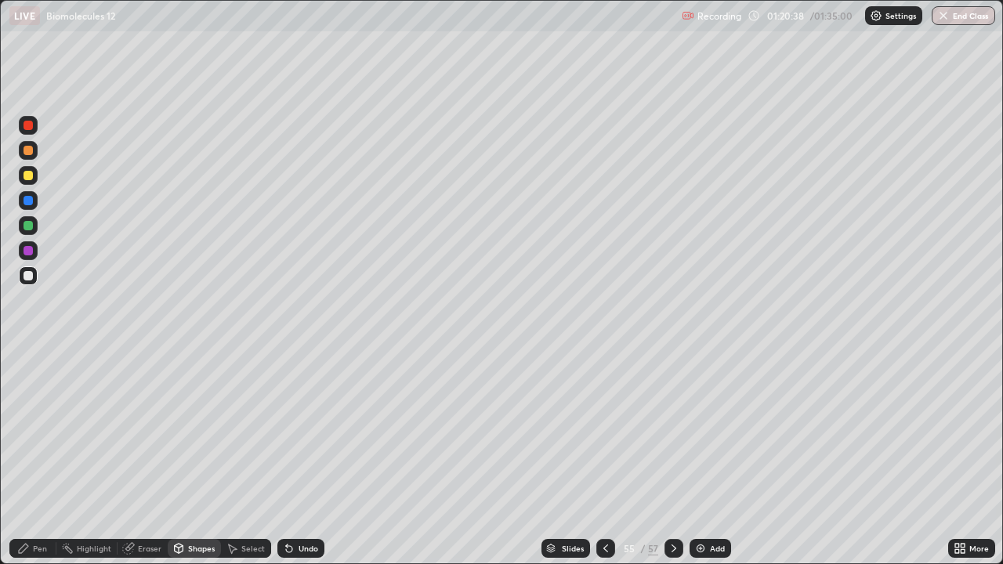
click at [938, 20] on img "button" at bounding box center [943, 15] width 13 height 13
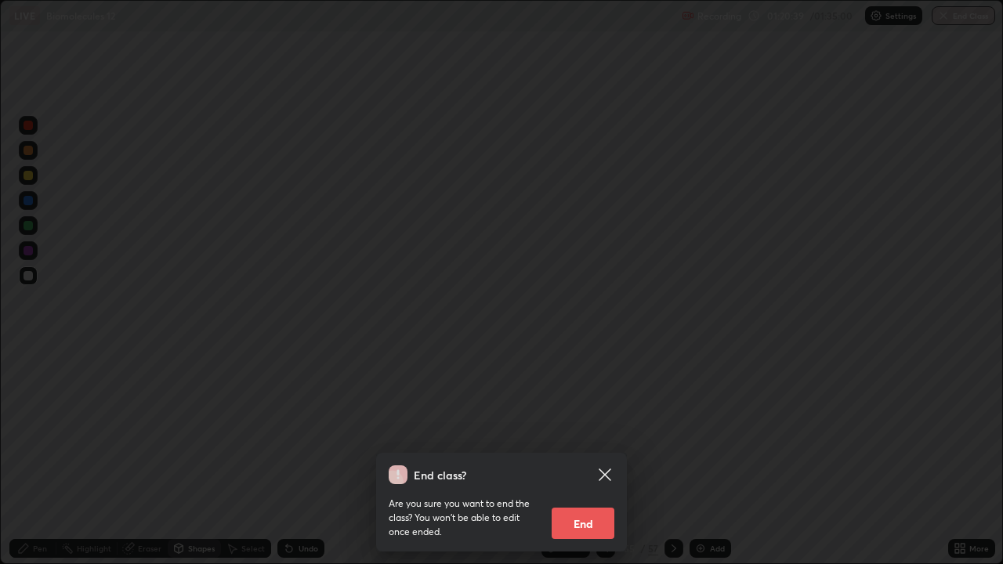
click at [469, 212] on div "End class? Are you sure you want to end the class? You won’t be able to edit on…" at bounding box center [501, 282] width 1003 height 564
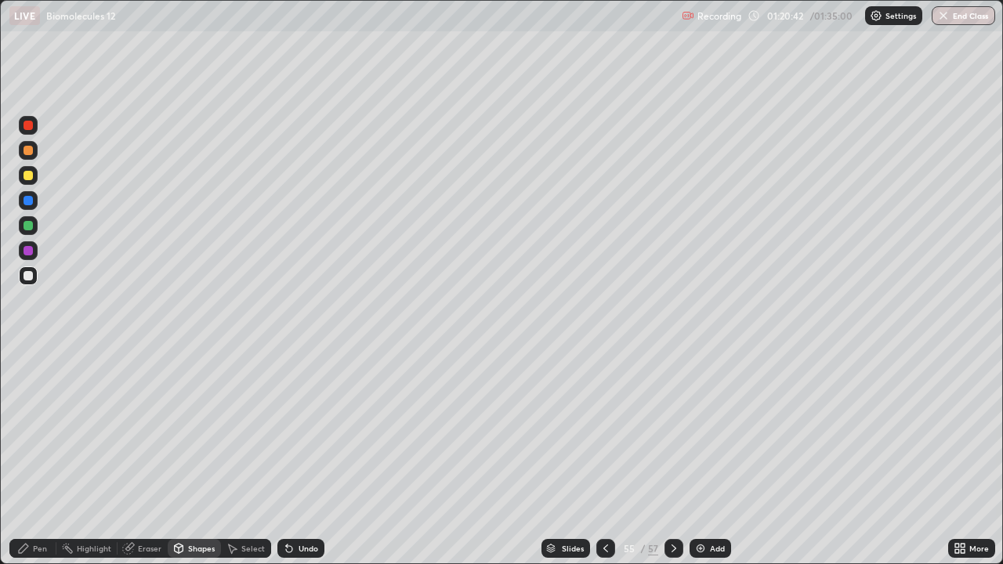
click at [197, 458] on div "Shapes" at bounding box center [201, 549] width 27 height 8
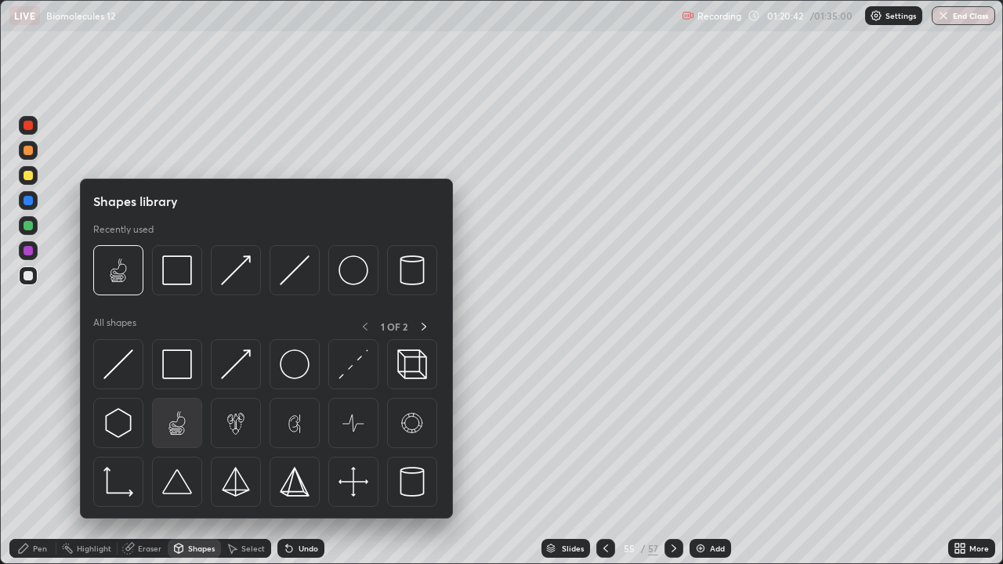
click at [176, 422] on img at bounding box center [177, 423] width 30 height 30
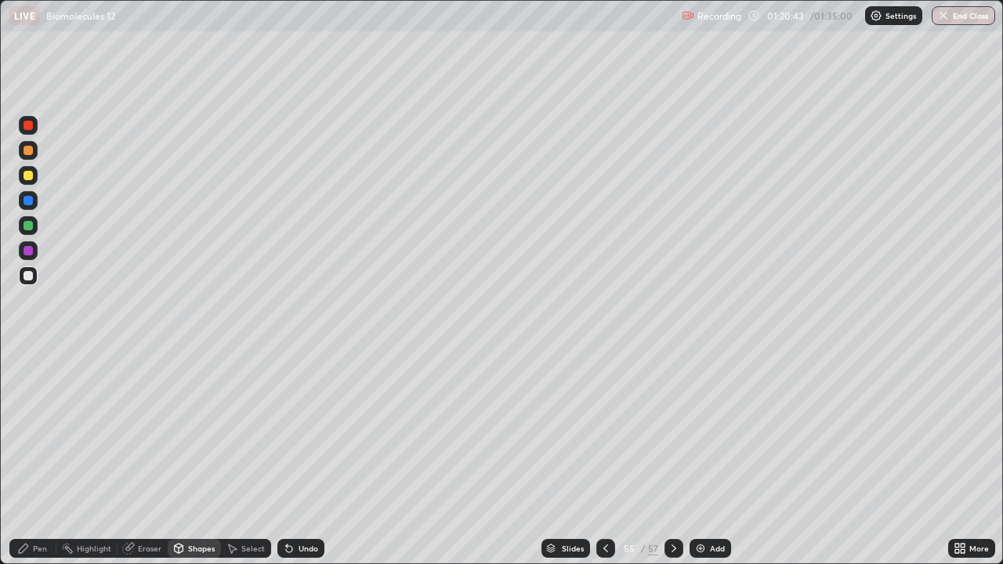
click at [944, 19] on img "button" at bounding box center [943, 15] width 13 height 13
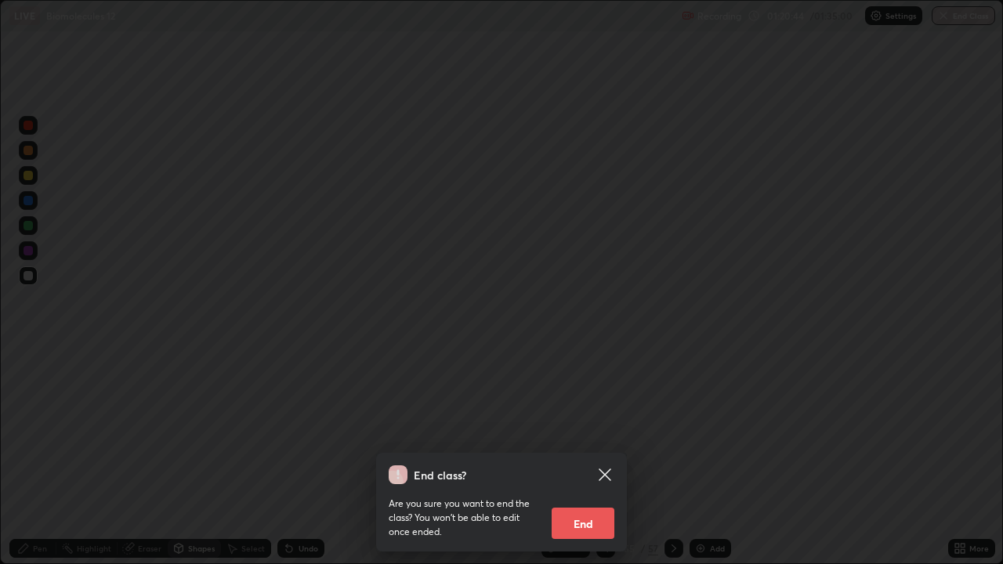
click at [580, 458] on button "End" at bounding box center [583, 523] width 63 height 31
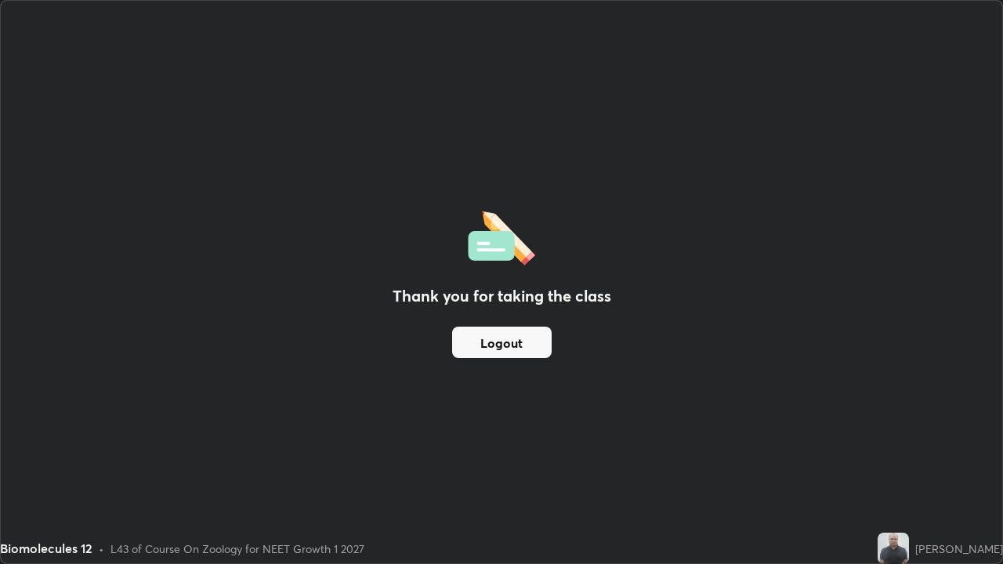
scroll to position [564, 1003]
click at [633, 435] on div "Thank you for taking the class Logout" at bounding box center [501, 282] width 1001 height 563
click at [532, 348] on button "Logout" at bounding box center [502, 342] width 100 height 31
